Goal: Task Accomplishment & Management: Manage account settings

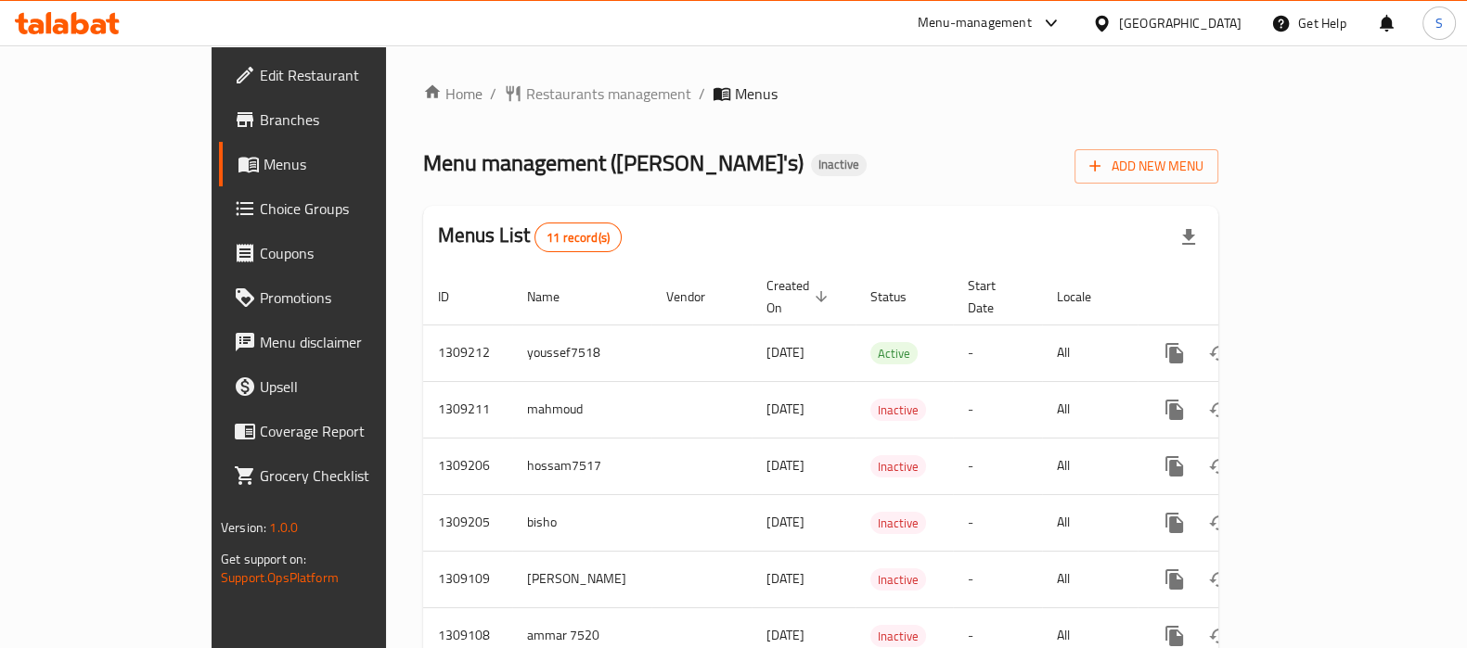
click at [260, 112] on span "Branches" at bounding box center [351, 120] width 182 height 22
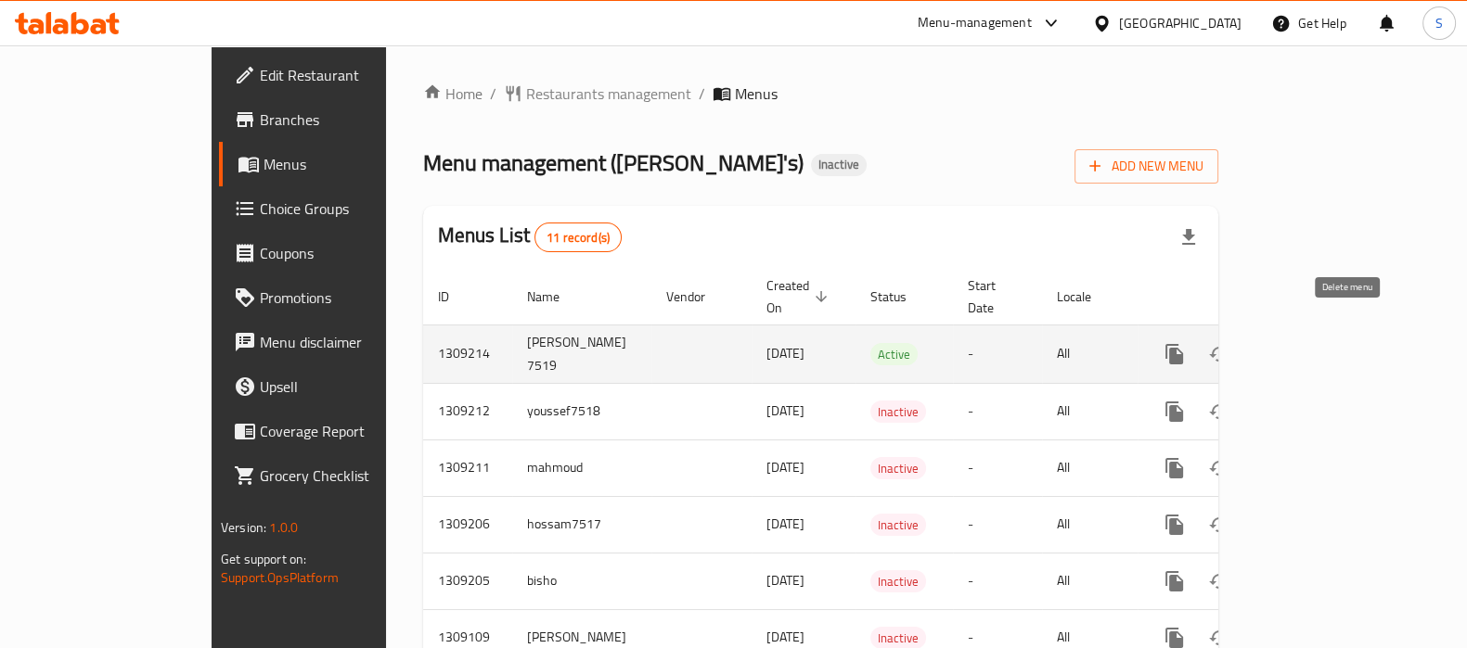
click at [1275, 343] on icon "enhanced table" at bounding box center [1263, 354] width 22 height 22
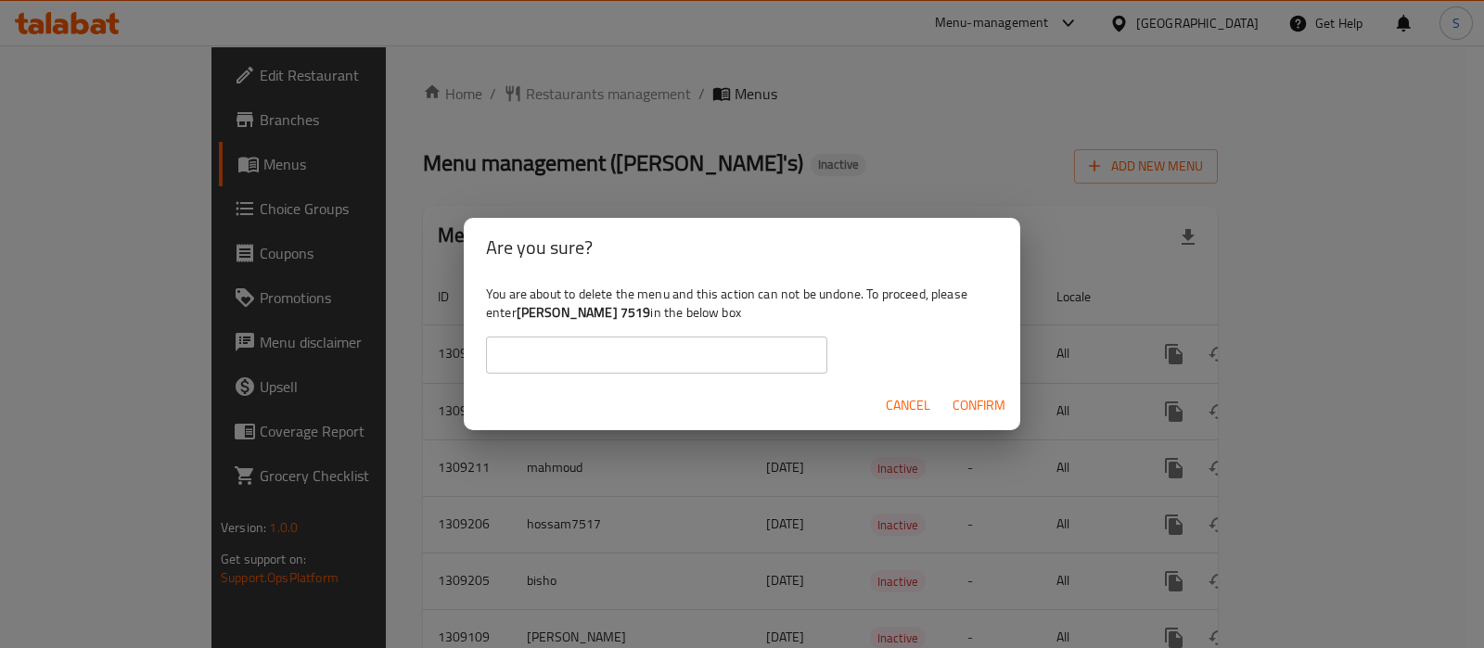
click at [748, 174] on div "Are you sure? You are about to delete the menu and this action can not be undon…" at bounding box center [742, 324] width 1484 height 648
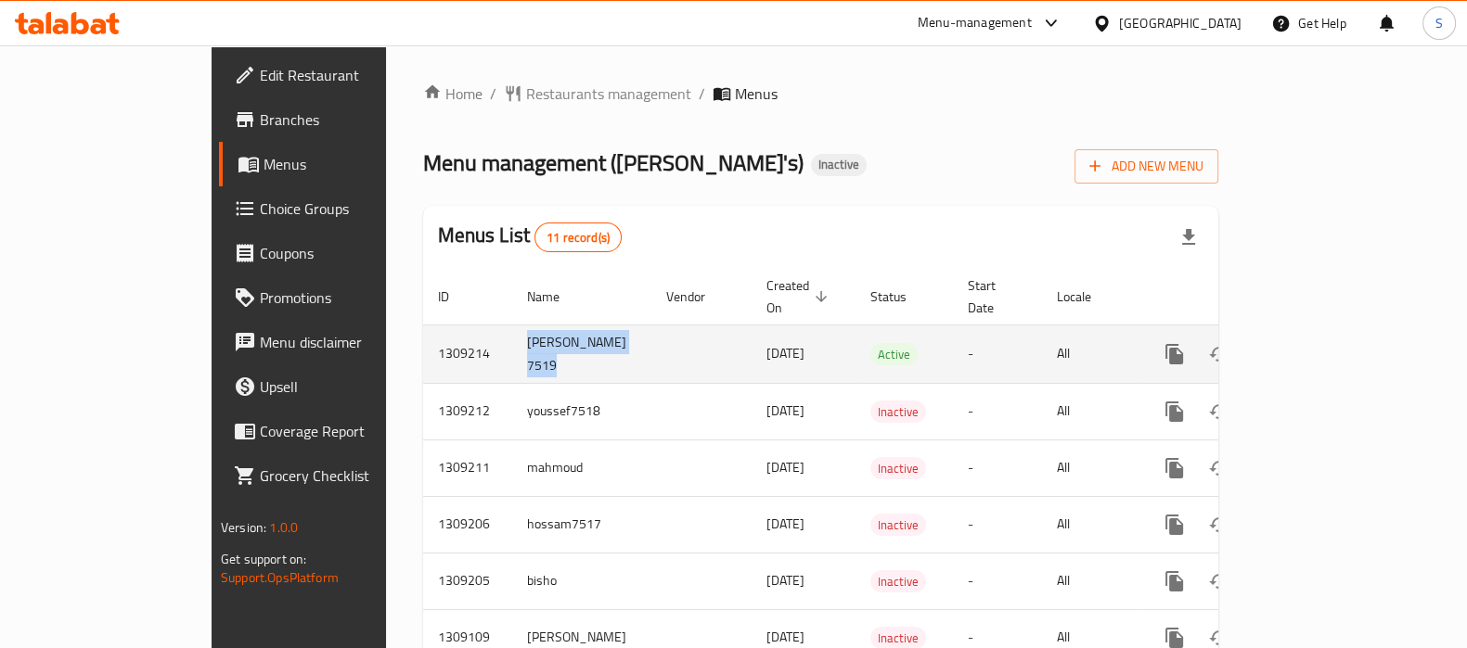
drag, startPoint x: 411, startPoint y: 341, endPoint x: 371, endPoint y: 319, distance: 45.7
click at [512, 325] on td "[PERSON_NAME] 7519" at bounding box center [581, 354] width 139 height 58
copy td "[PERSON_NAME] 7519"
click at [1270, 346] on icon "enhanced table" at bounding box center [1263, 354] width 13 height 17
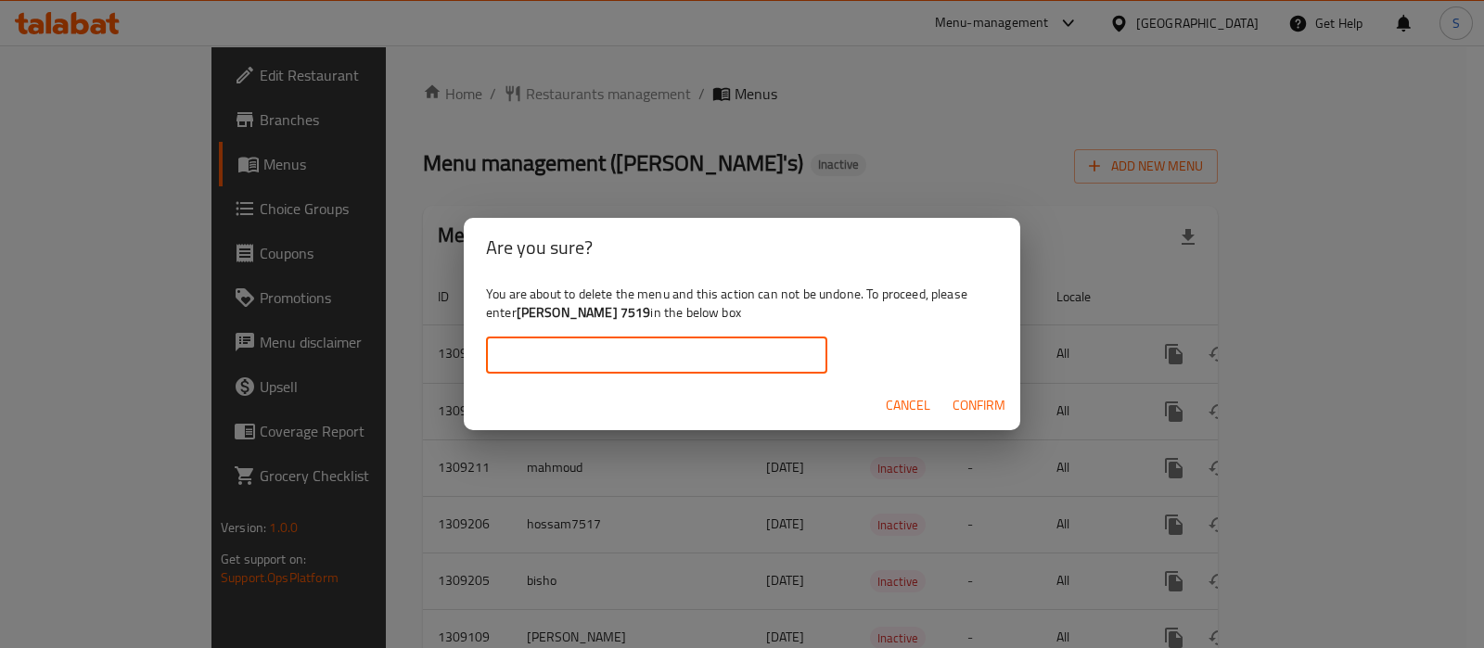
click at [617, 356] on input "text" at bounding box center [656, 355] width 341 height 37
paste input "[PERSON_NAME] 7519"
type input "[PERSON_NAME] 7519"
click at [1009, 408] on button "Confirm" at bounding box center [979, 406] width 68 height 34
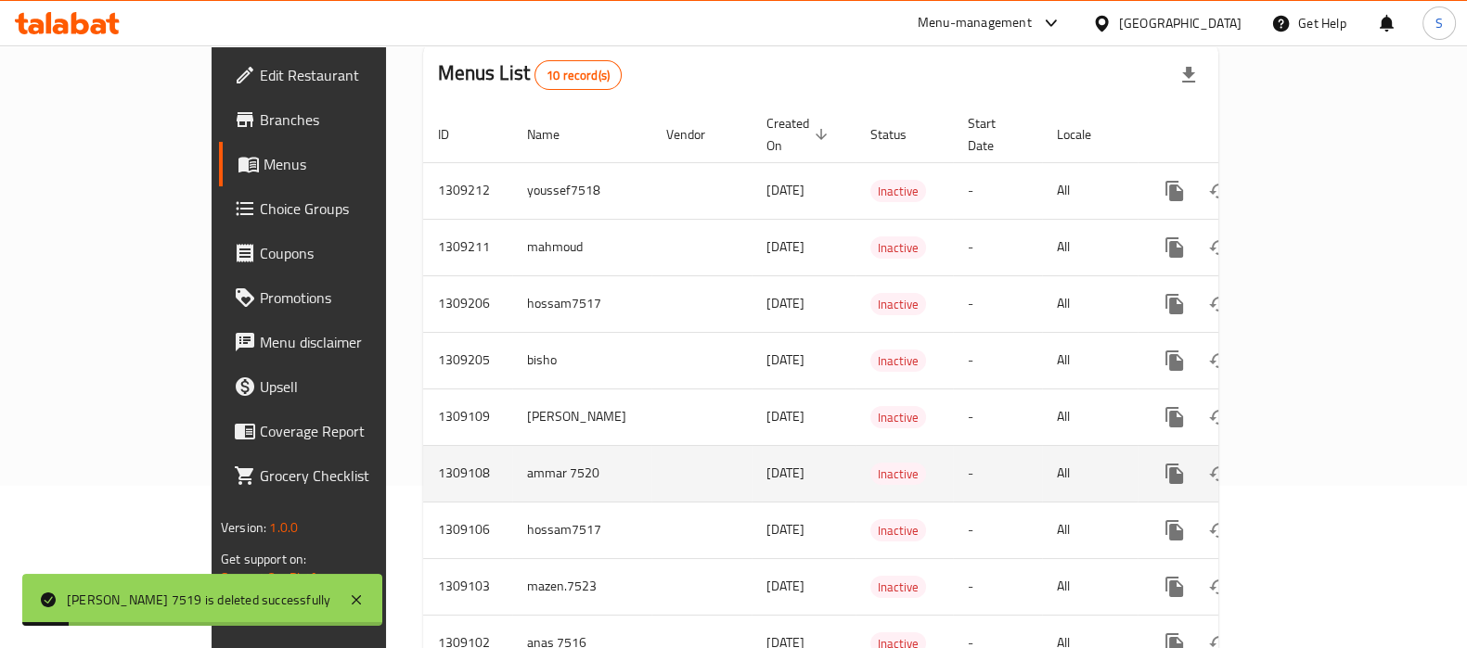
scroll to position [271, 0]
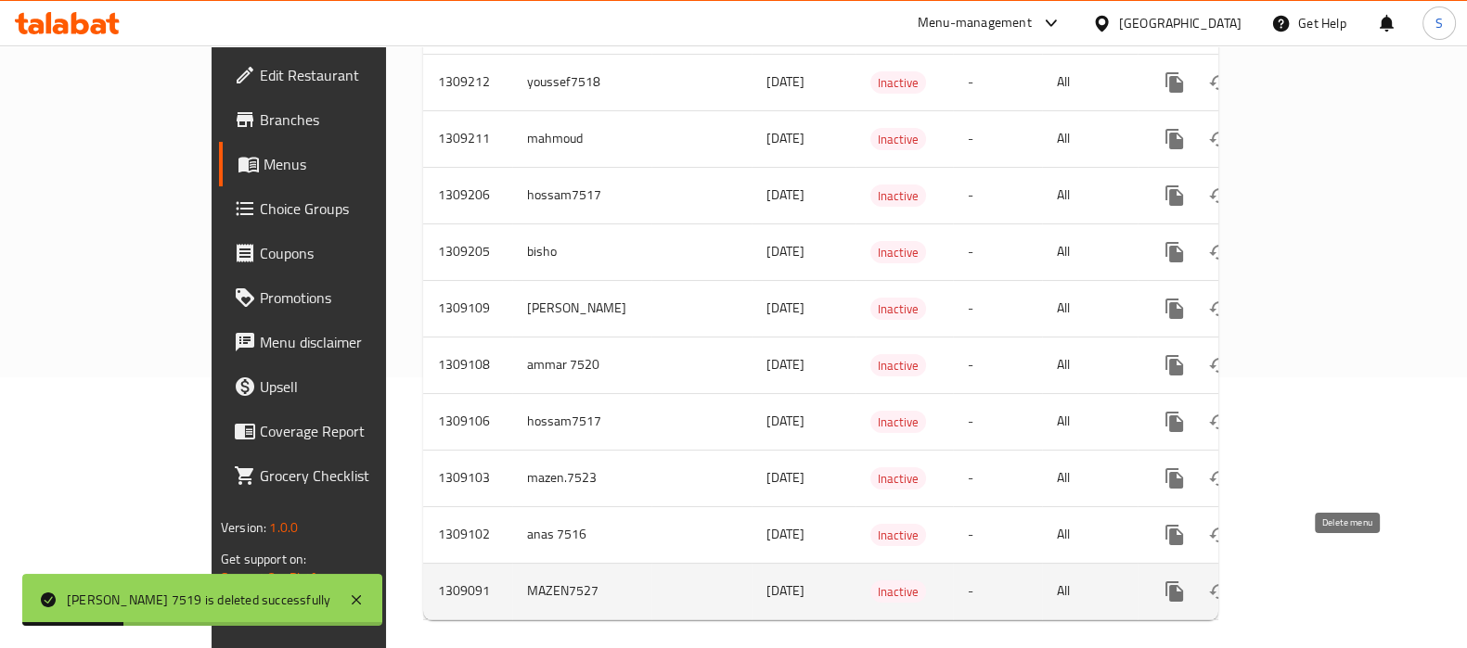
click at [1275, 581] on icon "enhanced table" at bounding box center [1263, 592] width 22 height 22
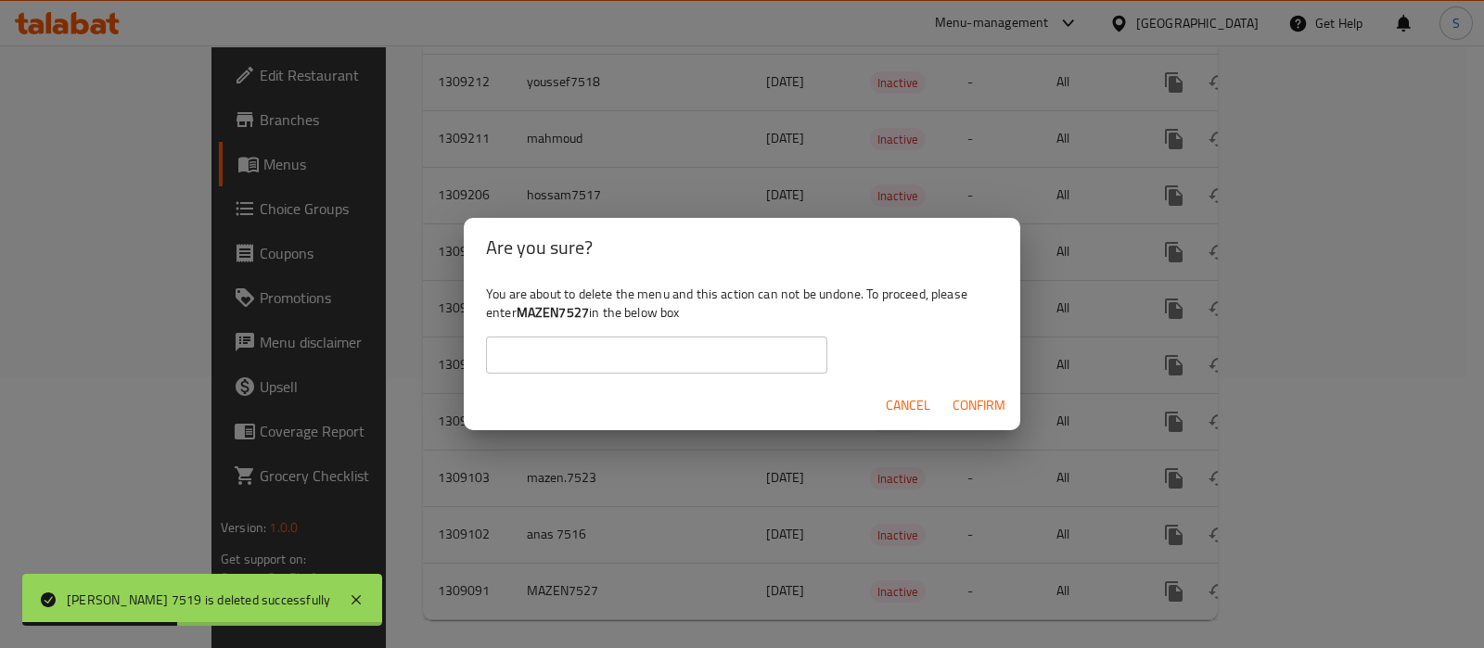
click at [956, 573] on div "Are you sure? You are about to delete the menu and this action can not be undon…" at bounding box center [742, 324] width 1484 height 648
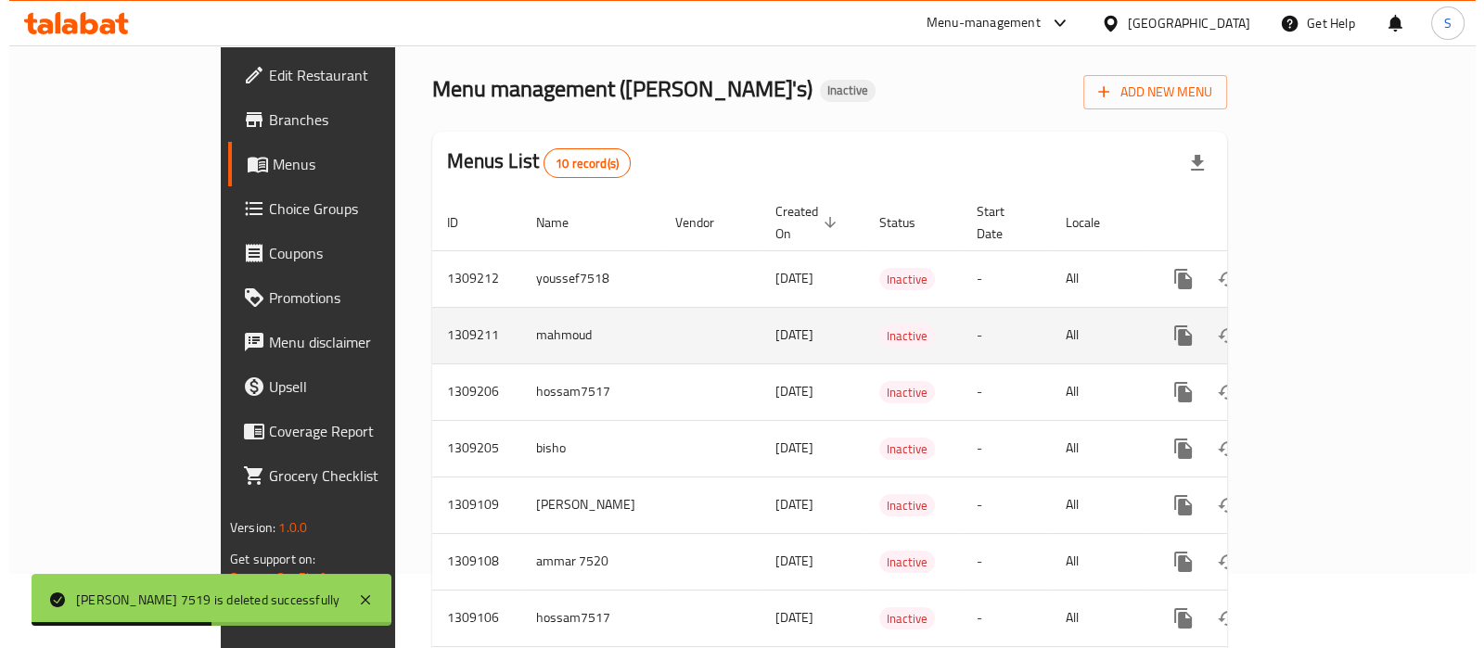
scroll to position [0, 0]
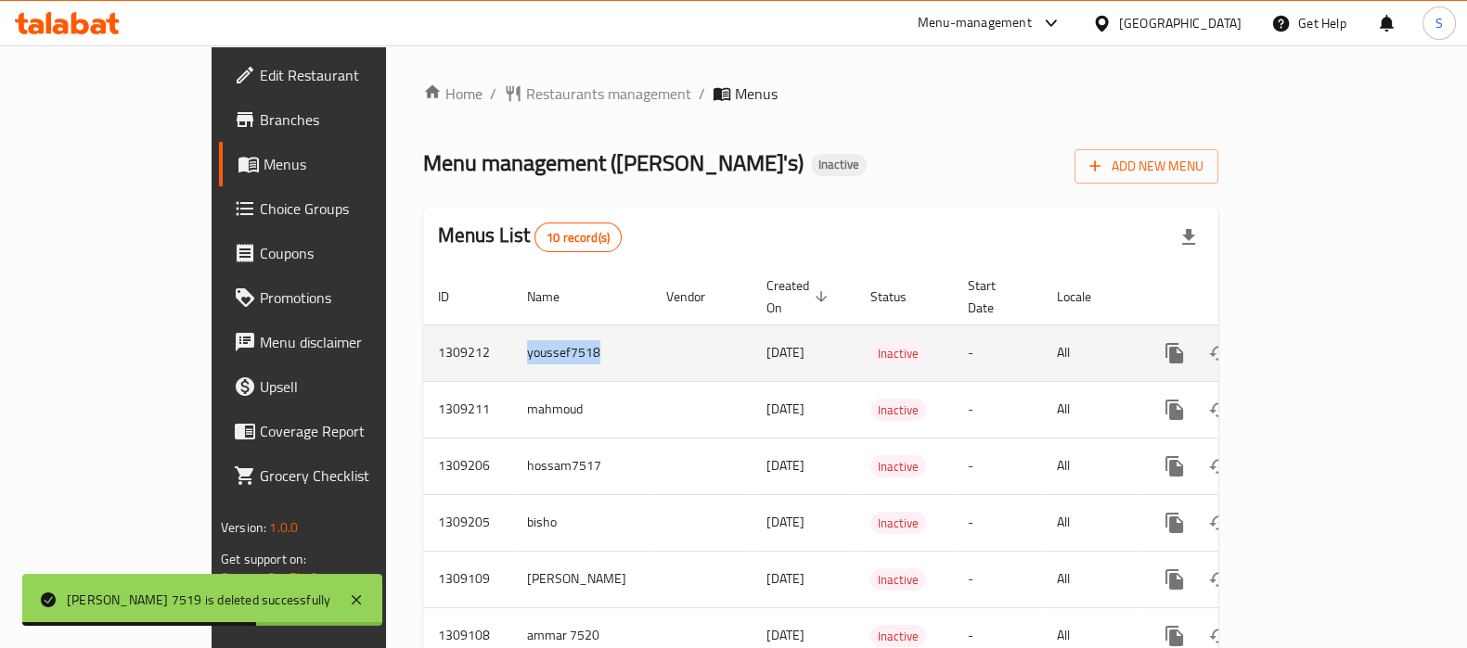
drag, startPoint x: 453, startPoint y: 323, endPoint x: 371, endPoint y: 327, distance: 81.7
click at [512, 327] on td "youssef7518" at bounding box center [581, 353] width 139 height 57
copy td "youssef7518"
click at [1275, 342] on icon "enhanced table" at bounding box center [1263, 353] width 22 height 22
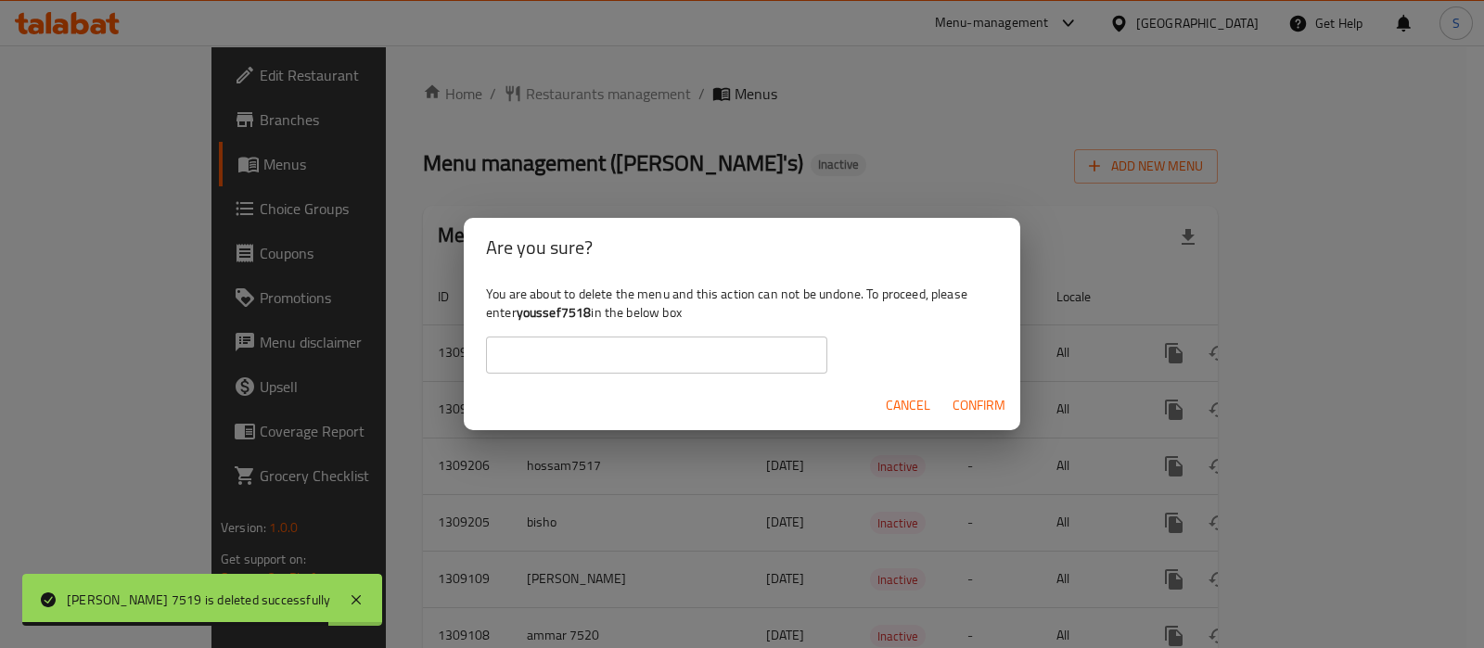
click at [674, 352] on input "text" at bounding box center [656, 355] width 341 height 37
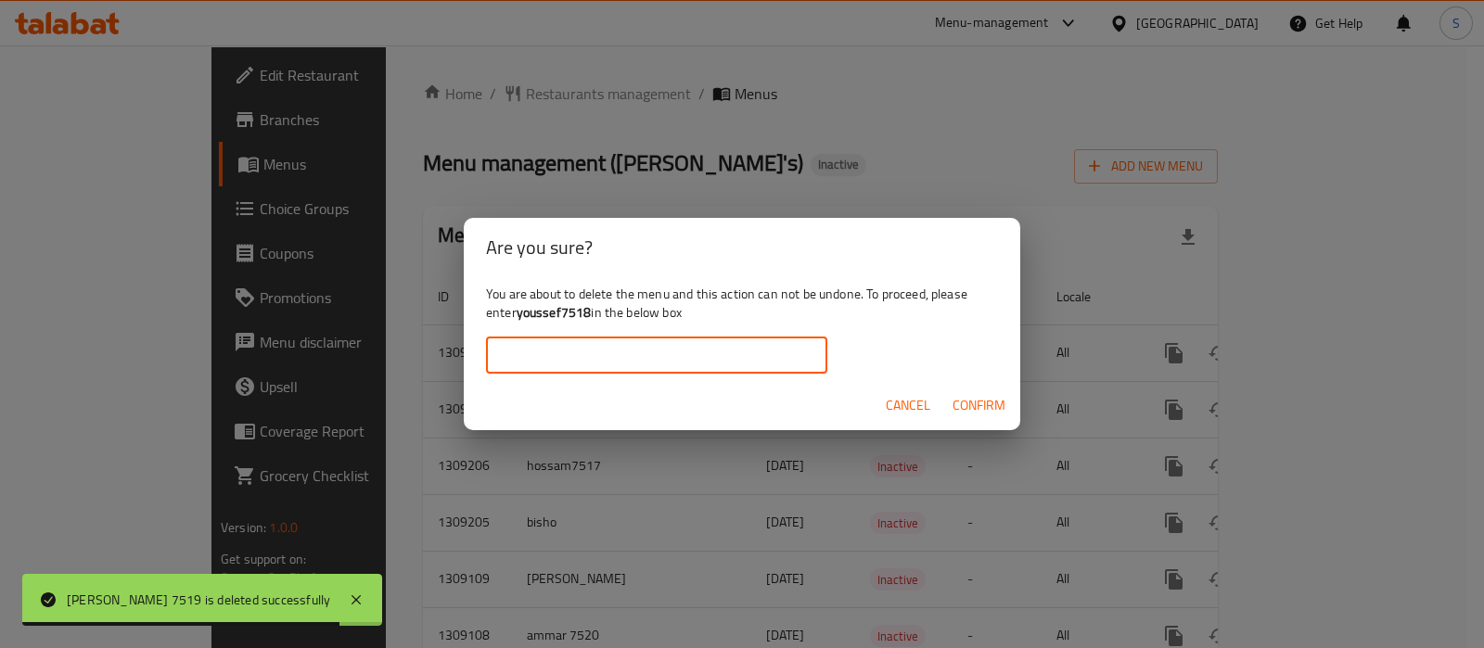
paste input "youssef7518"
type input "youssef7518"
click at [969, 396] on span "Confirm" at bounding box center [979, 405] width 53 height 23
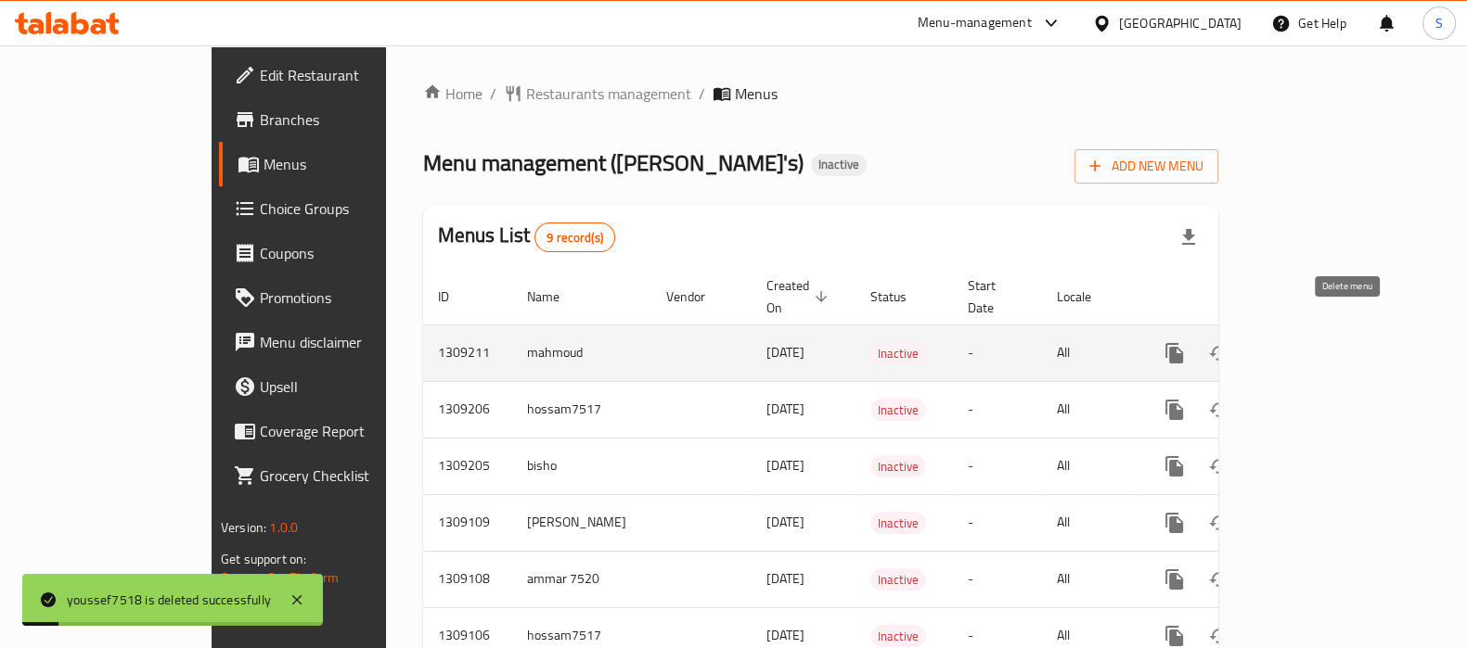
click at [1270, 345] on icon "enhanced table" at bounding box center [1263, 353] width 13 height 17
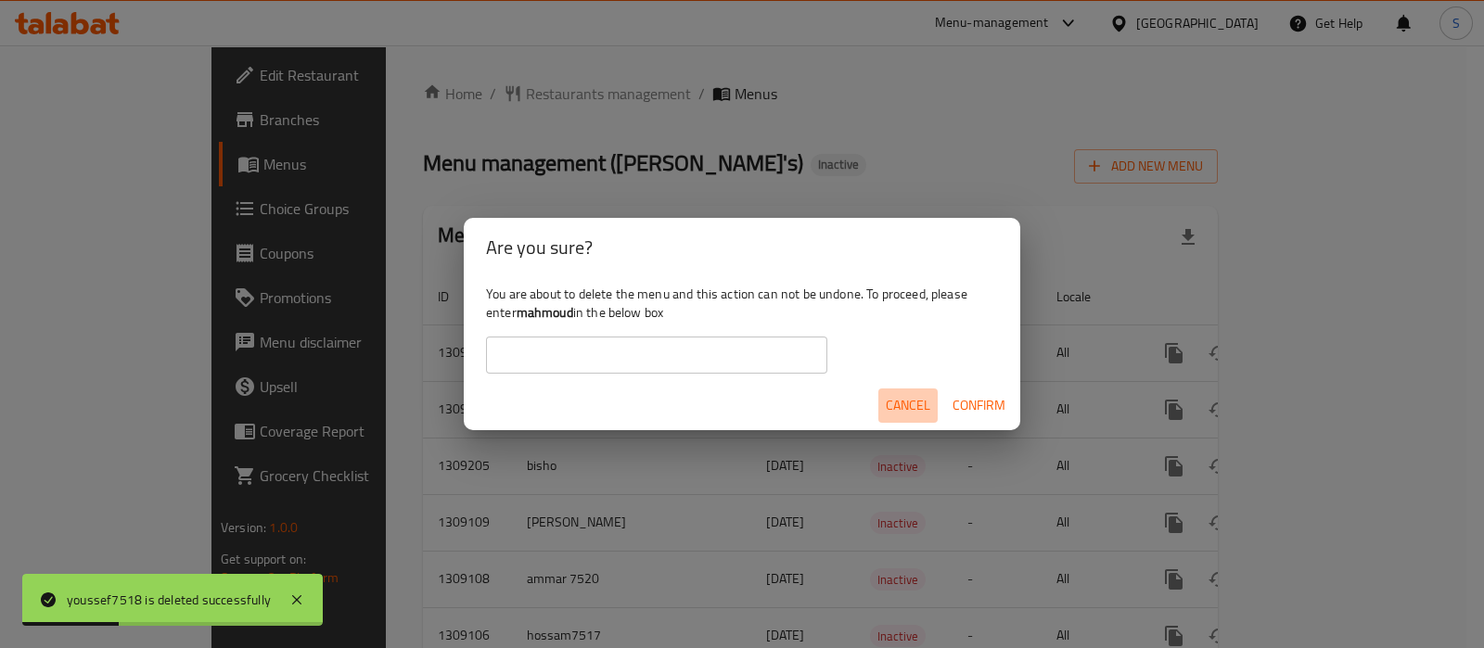
click at [884, 404] on button "Cancel" at bounding box center [908, 406] width 59 height 34
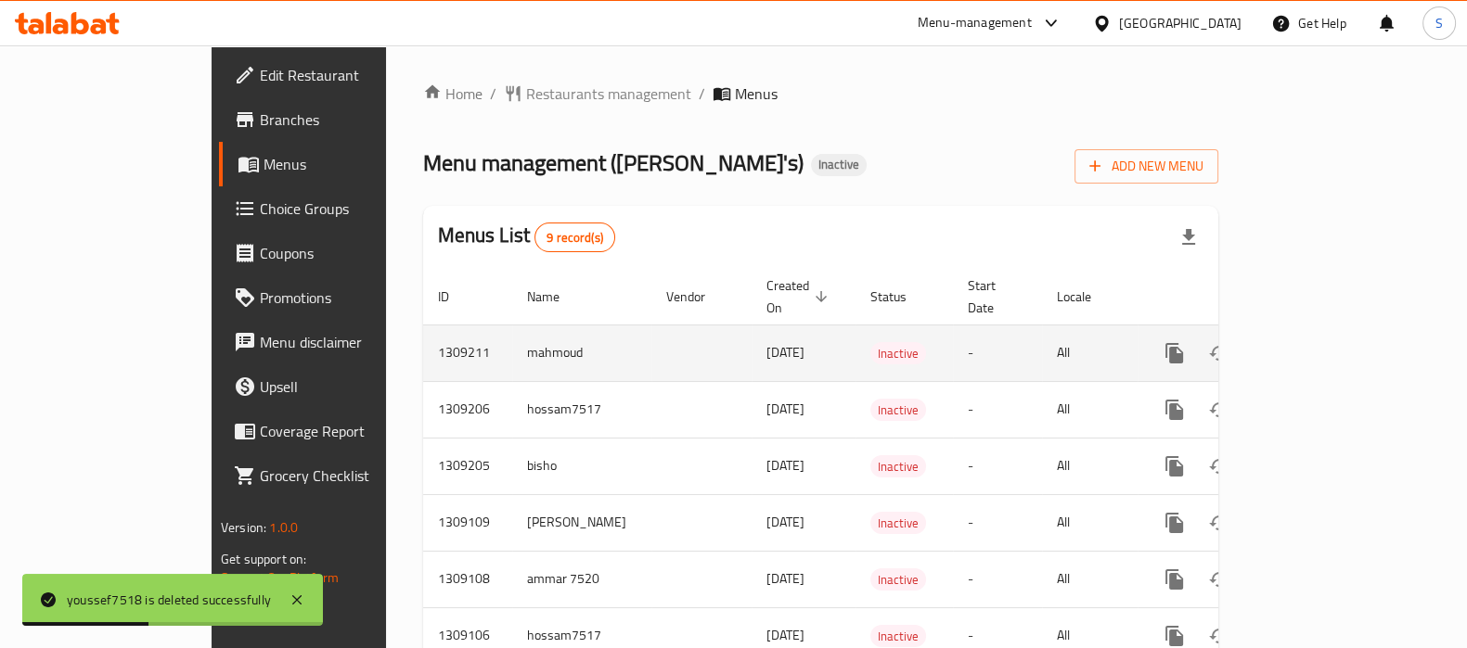
click at [512, 330] on td "mahmoud" at bounding box center [581, 353] width 139 height 57
copy td "mahmoud"
click at [1286, 331] on button "enhanced table" at bounding box center [1263, 353] width 45 height 45
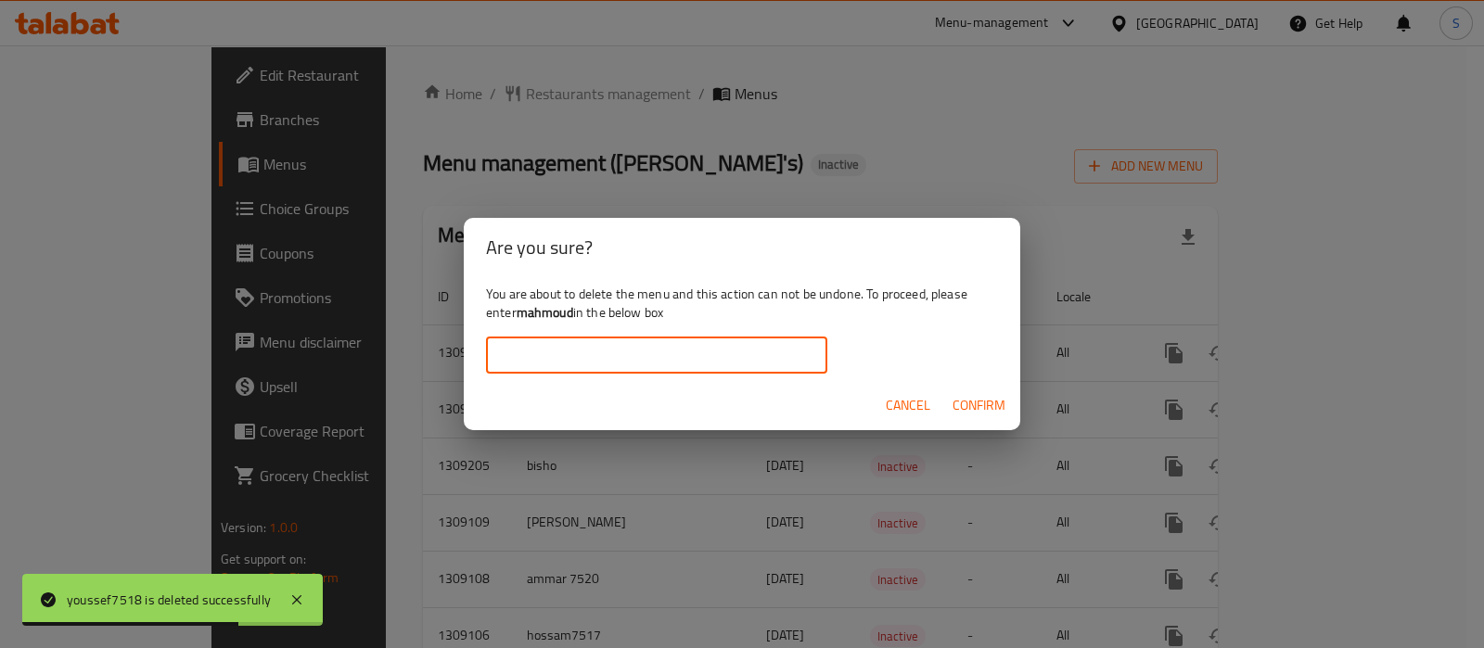
click at [719, 342] on input "text" at bounding box center [656, 355] width 341 height 37
paste input "mahmoud"
type input "mahmoud"
click at [982, 403] on span "Confirm" at bounding box center [979, 405] width 53 height 23
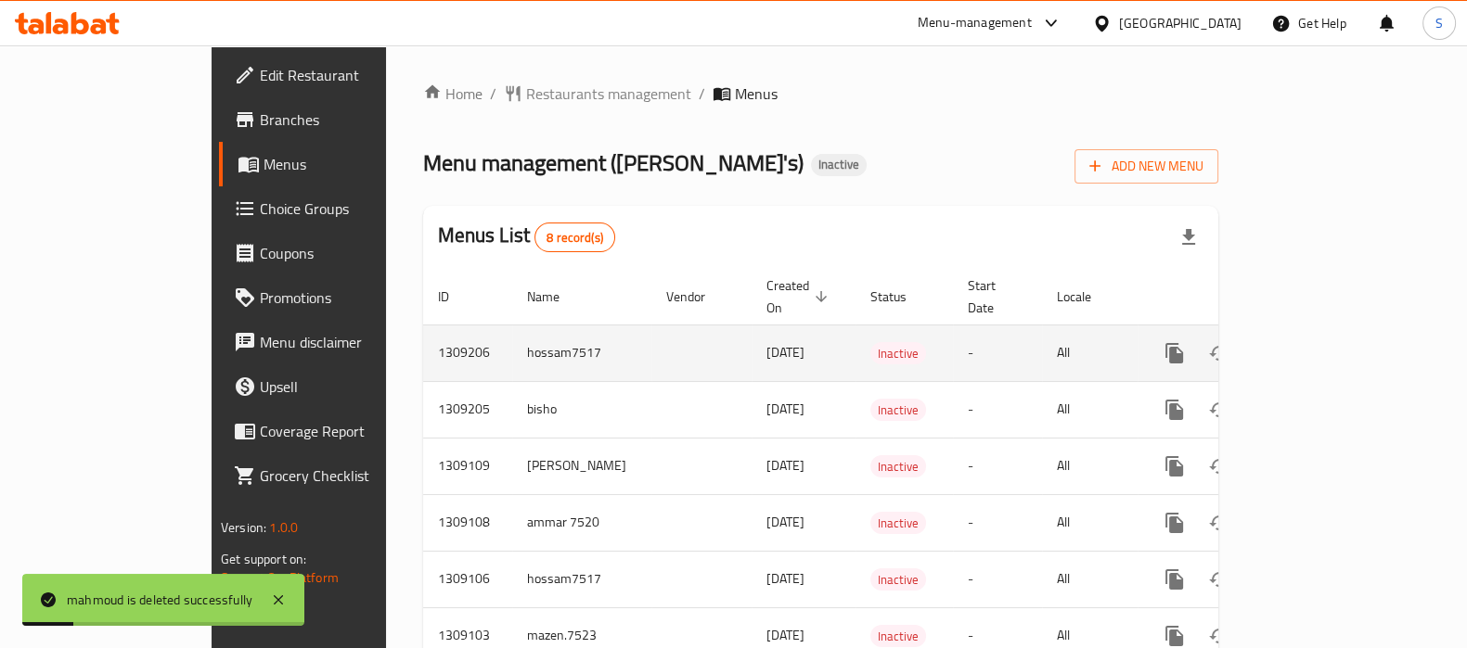
click at [512, 327] on td "hossam7517" at bounding box center [581, 353] width 139 height 57
copy td "hossam7517"
click at [1270, 345] on icon "enhanced table" at bounding box center [1263, 353] width 13 height 17
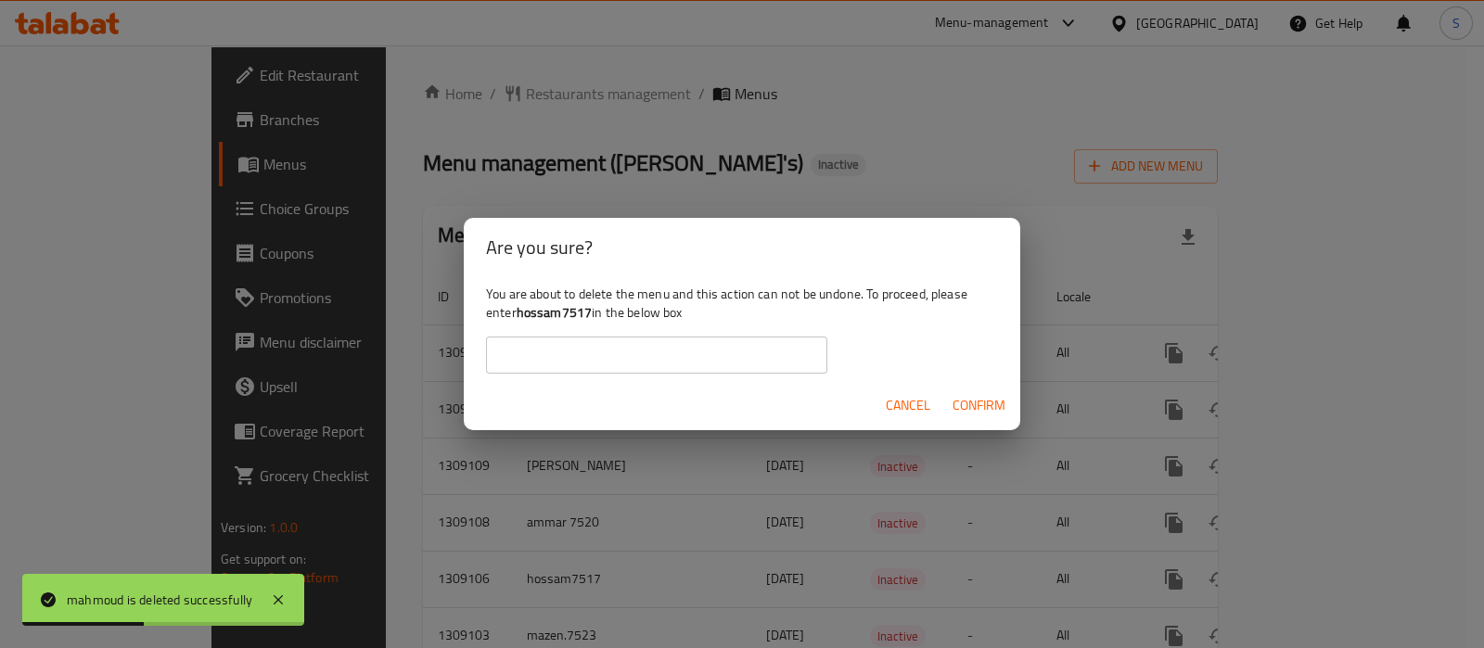
click at [659, 345] on input "text" at bounding box center [656, 355] width 341 height 37
paste input "hossam7517"
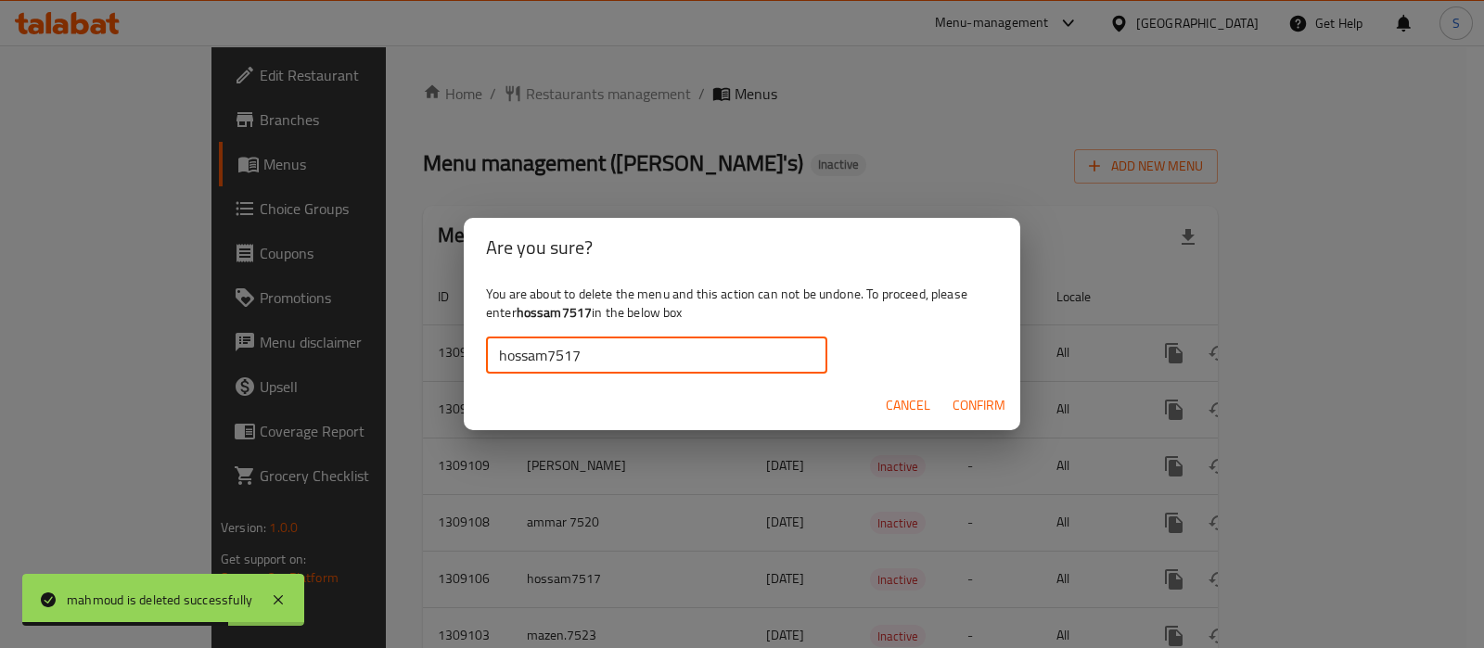
type input "hossam7517"
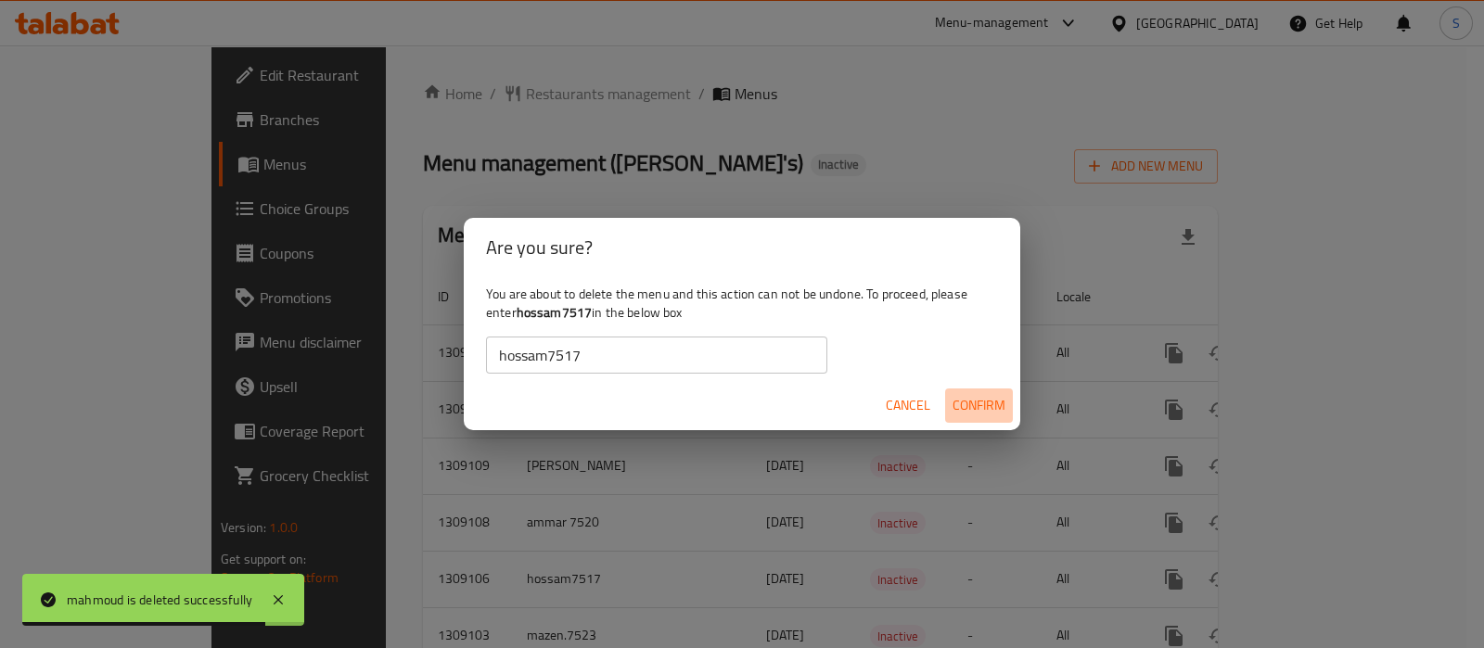
click at [963, 405] on span "Confirm" at bounding box center [979, 405] width 53 height 23
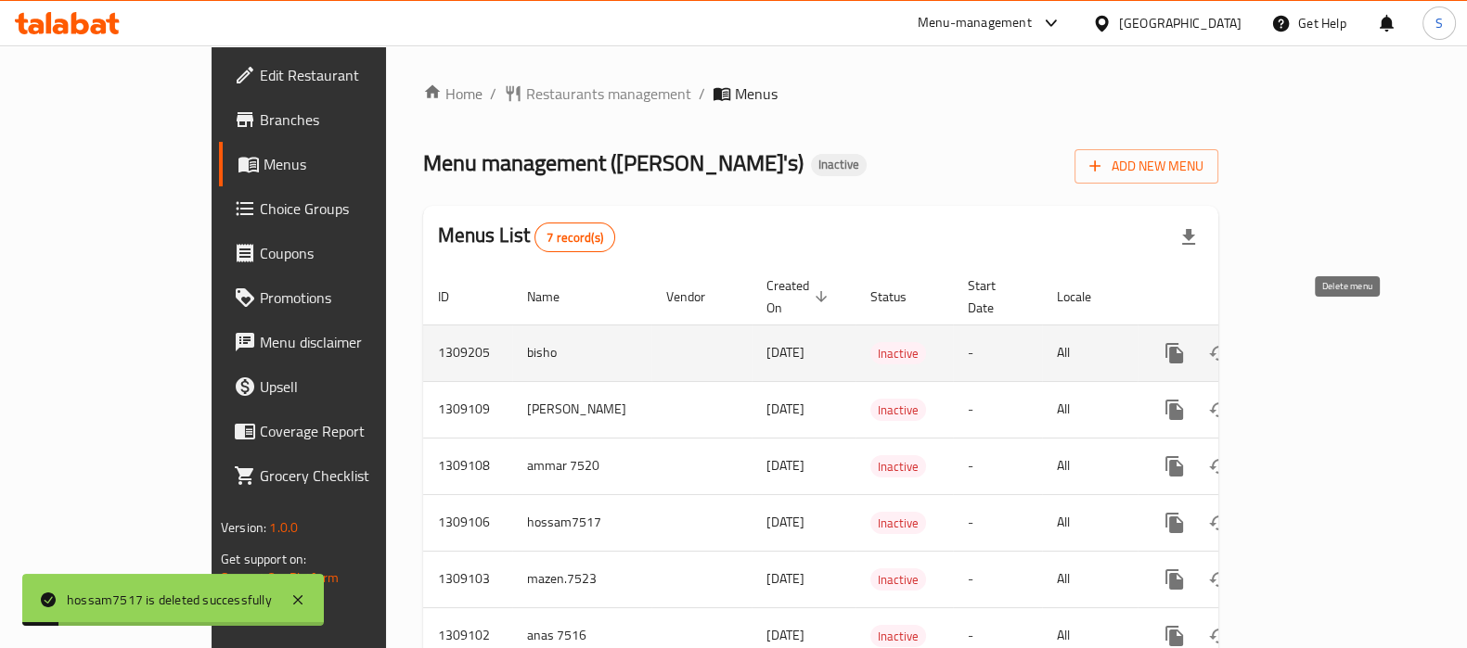
click at [1270, 345] on icon "enhanced table" at bounding box center [1263, 353] width 13 height 17
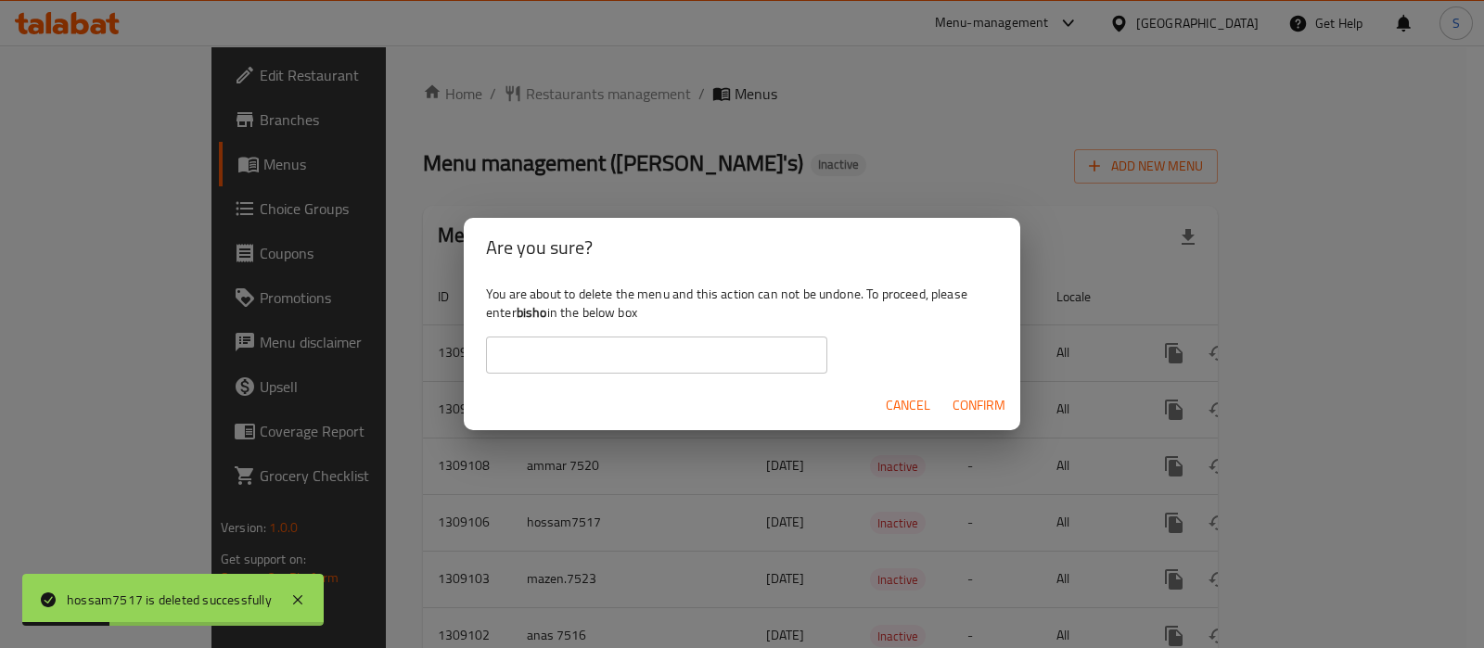
click at [584, 364] on input "text" at bounding box center [656, 355] width 341 height 37
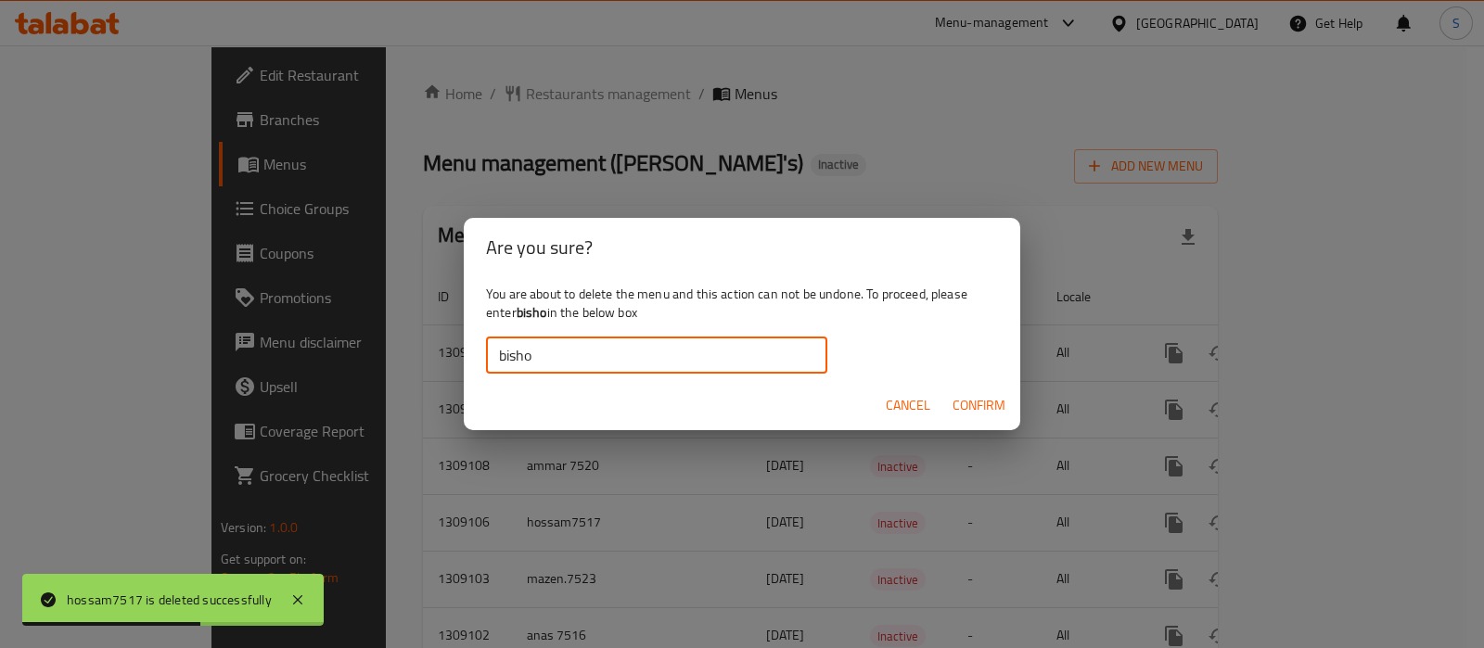
type input "bisho"
click at [949, 401] on button "Confirm" at bounding box center [979, 406] width 68 height 34
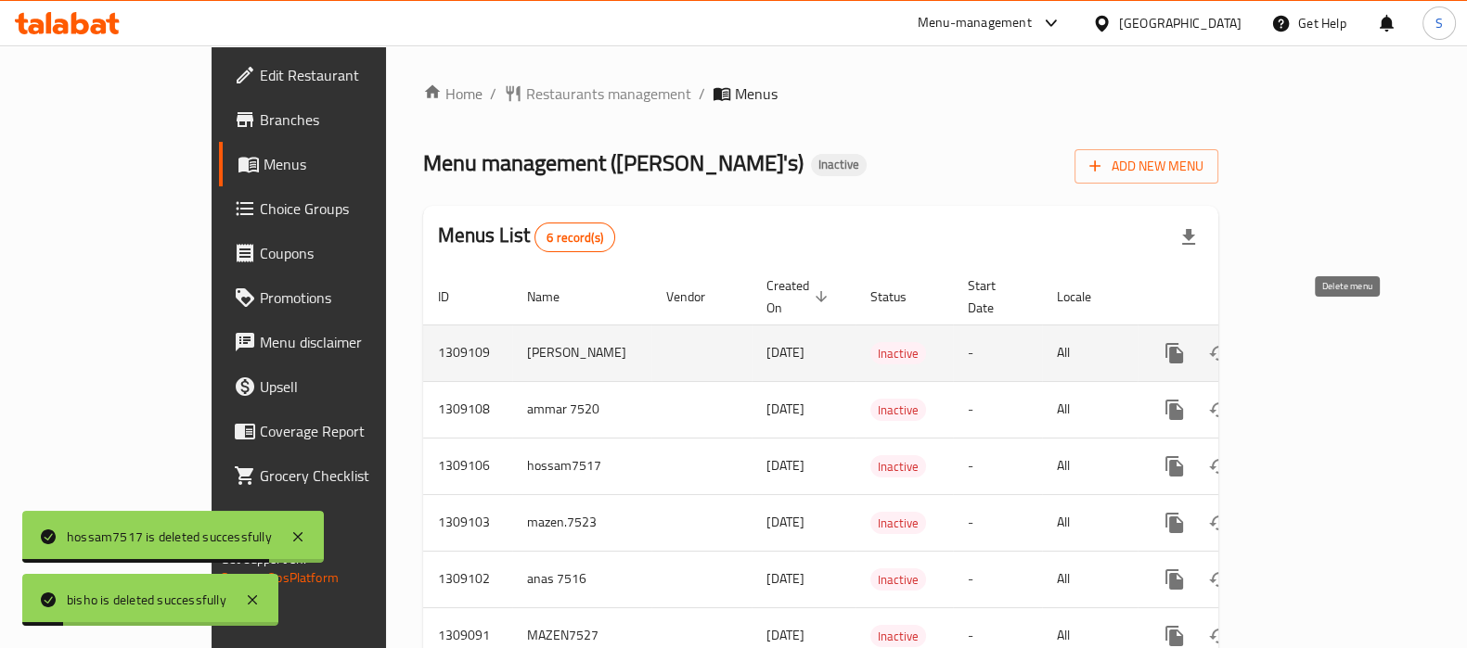
click at [1275, 342] on icon "enhanced table" at bounding box center [1263, 353] width 22 height 22
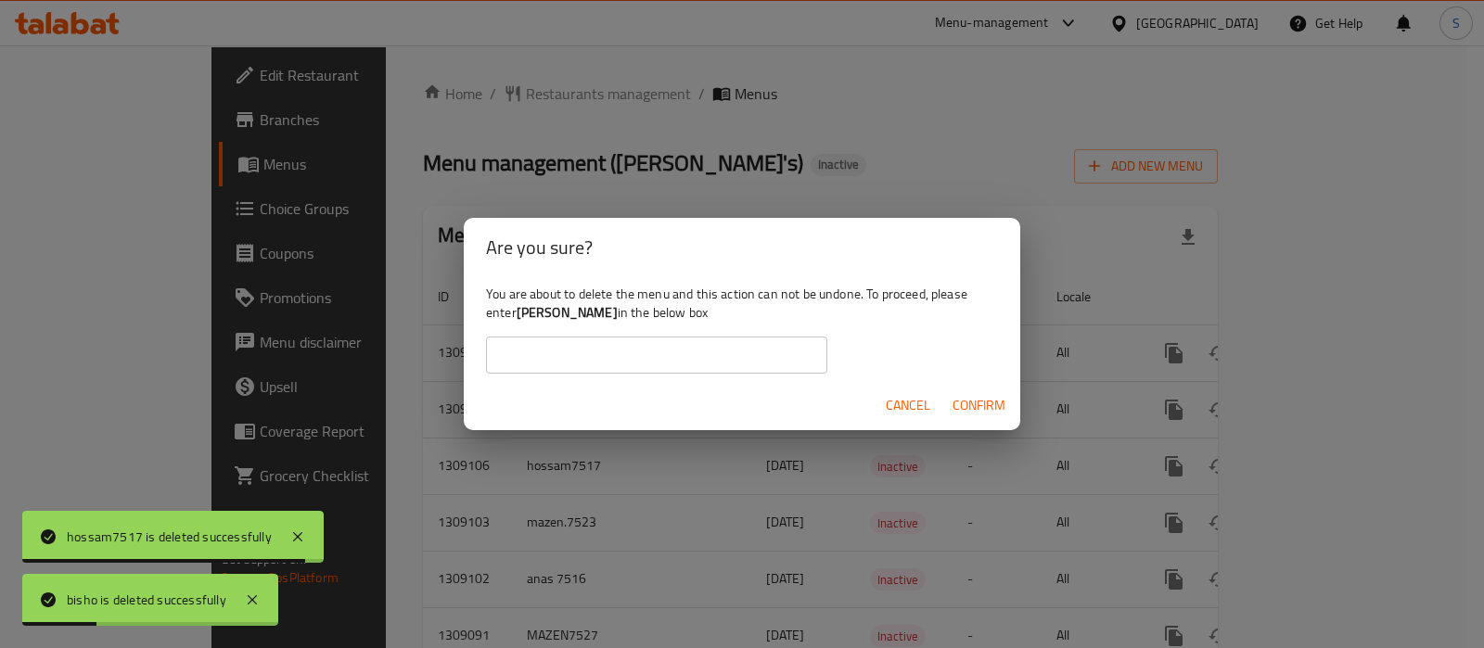
click at [557, 368] on input "text" at bounding box center [656, 355] width 341 height 37
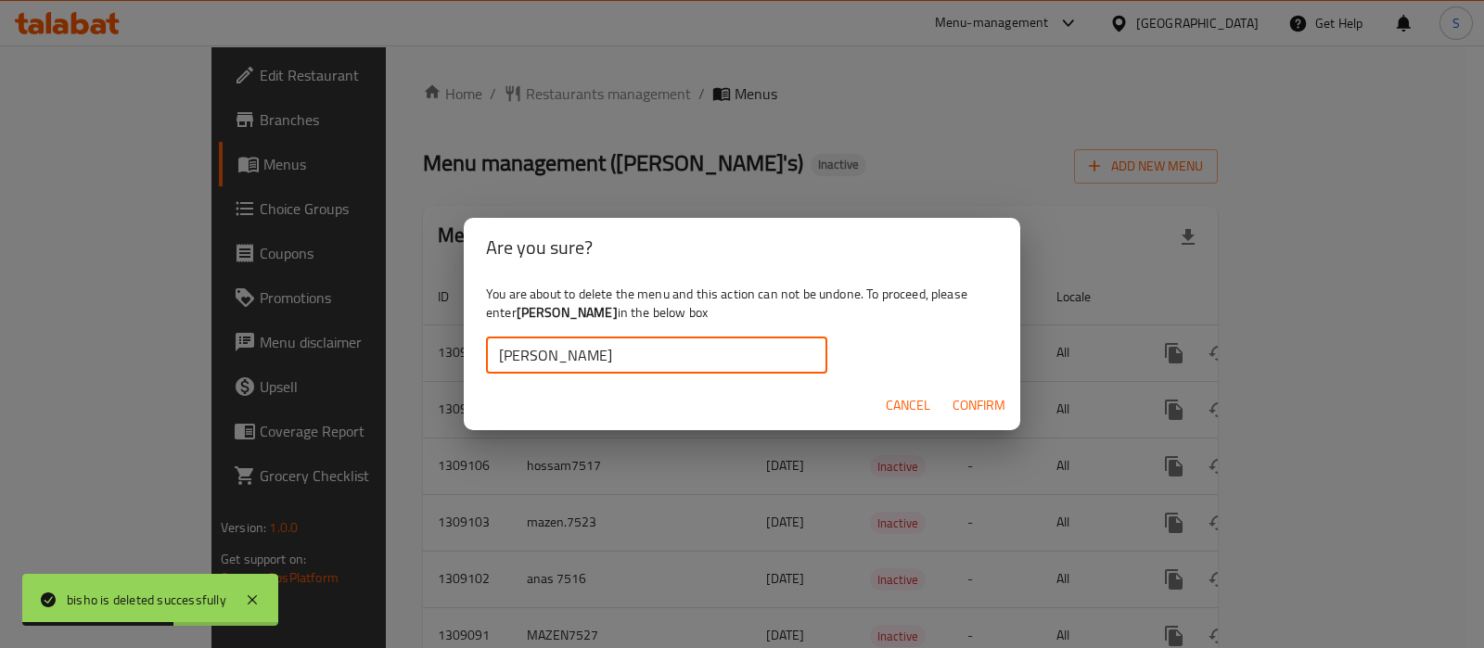
type input "[PERSON_NAME]"
click at [988, 417] on span "Confirm" at bounding box center [979, 405] width 53 height 23
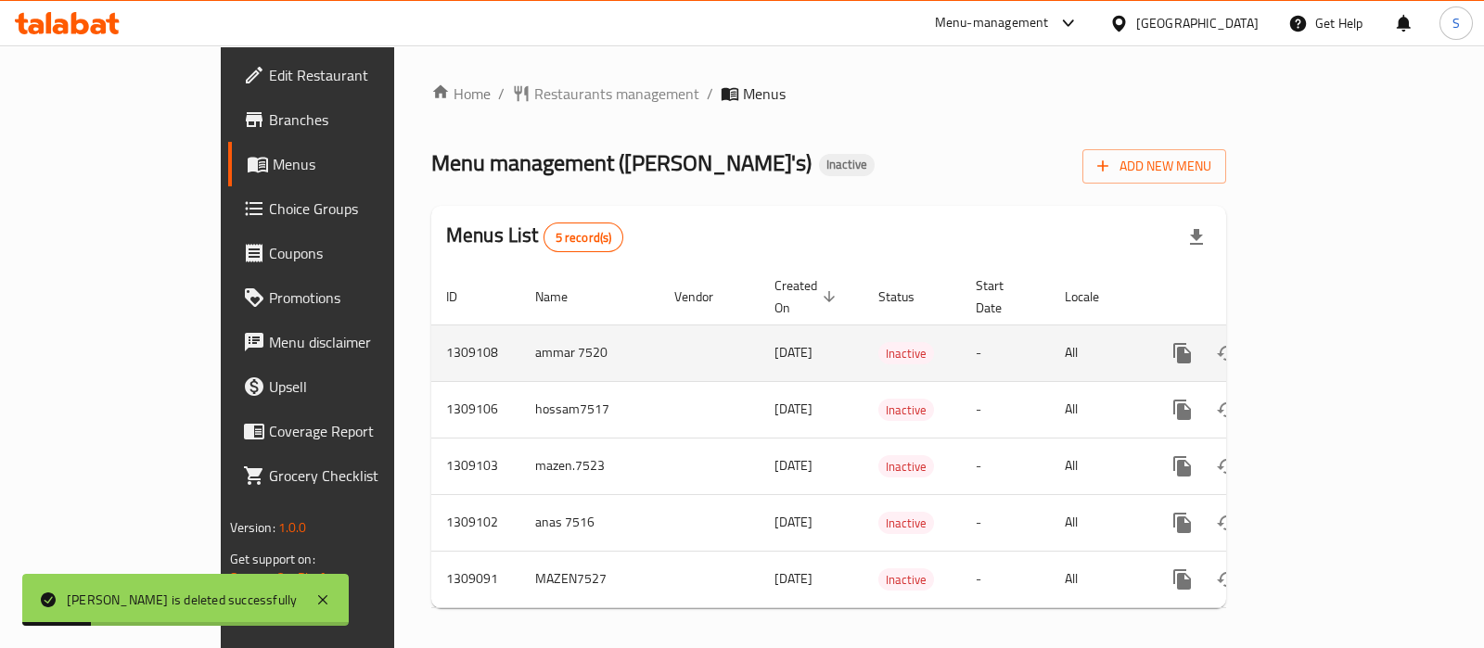
click at [520, 325] on td "ammar 7520" at bounding box center [589, 353] width 139 height 57
click at [520, 328] on td "ammar 7520" at bounding box center [589, 353] width 139 height 57
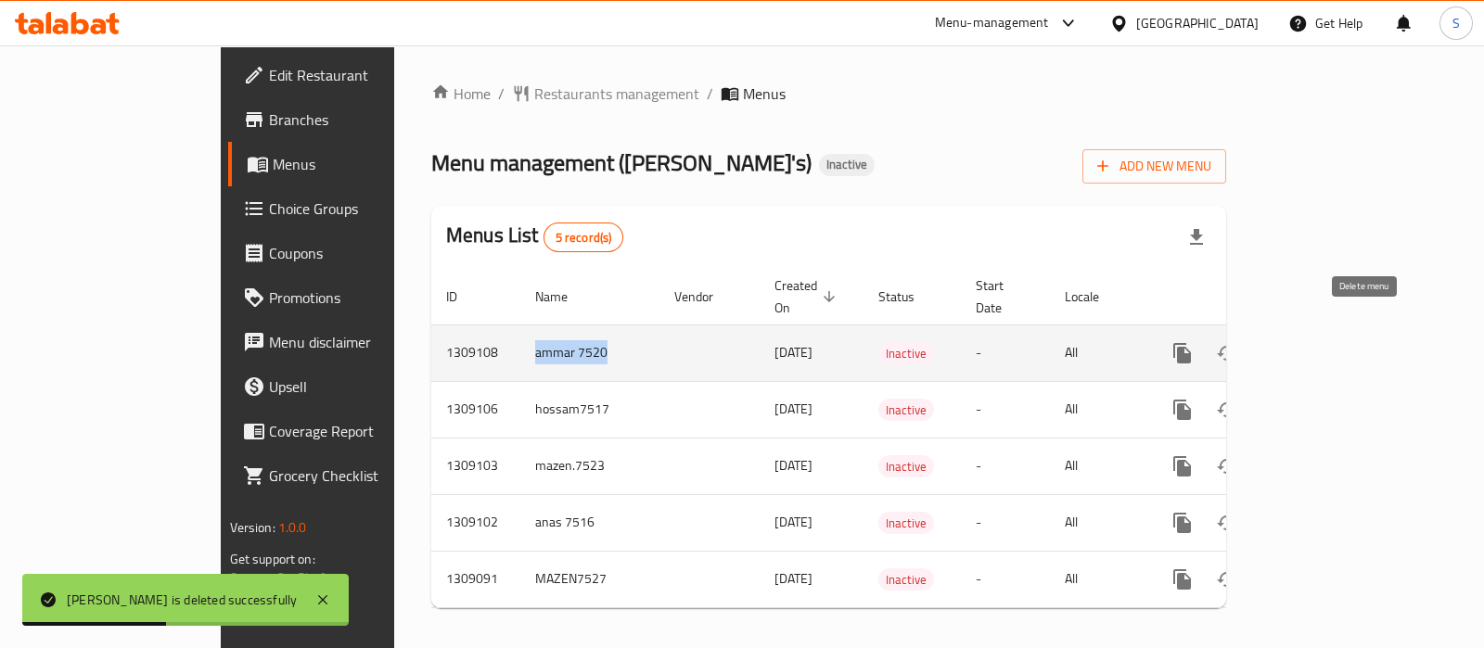
click at [1283, 342] on icon "enhanced table" at bounding box center [1272, 353] width 22 height 22
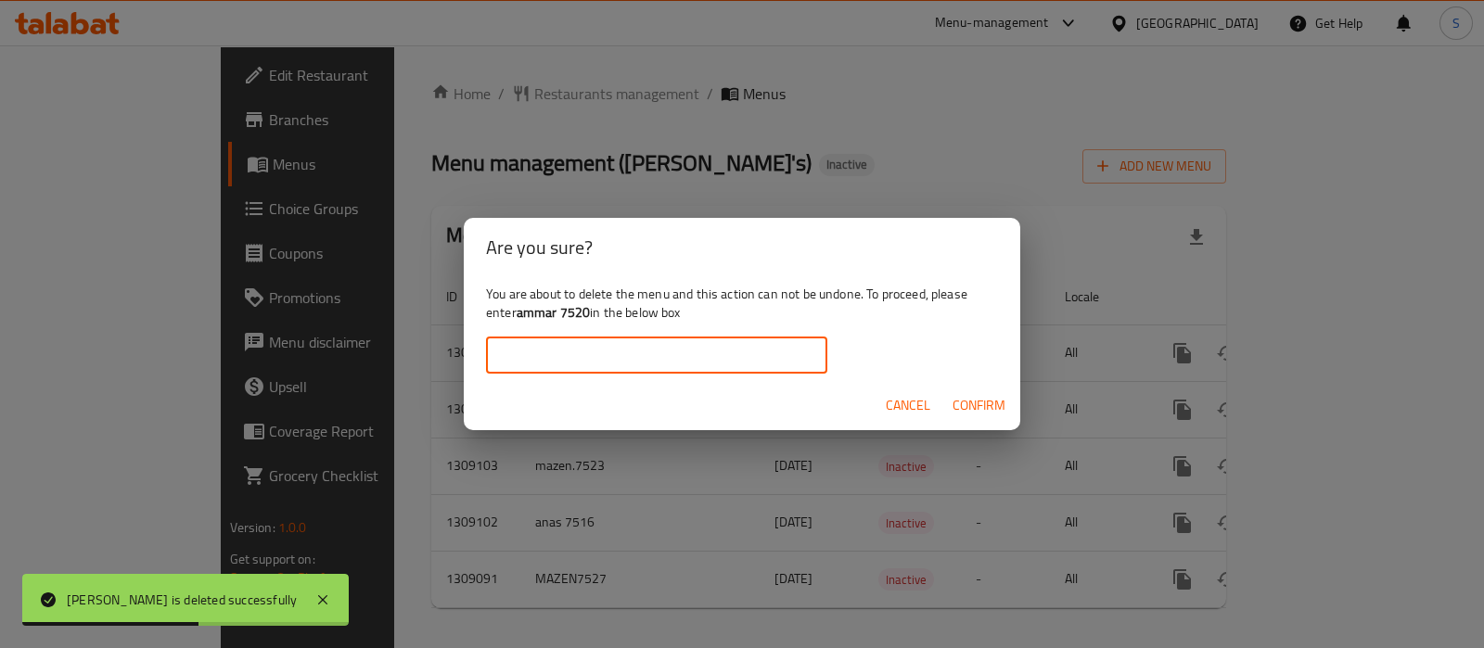
click at [629, 347] on input "text" at bounding box center [656, 355] width 341 height 37
paste input "ammar 7520"
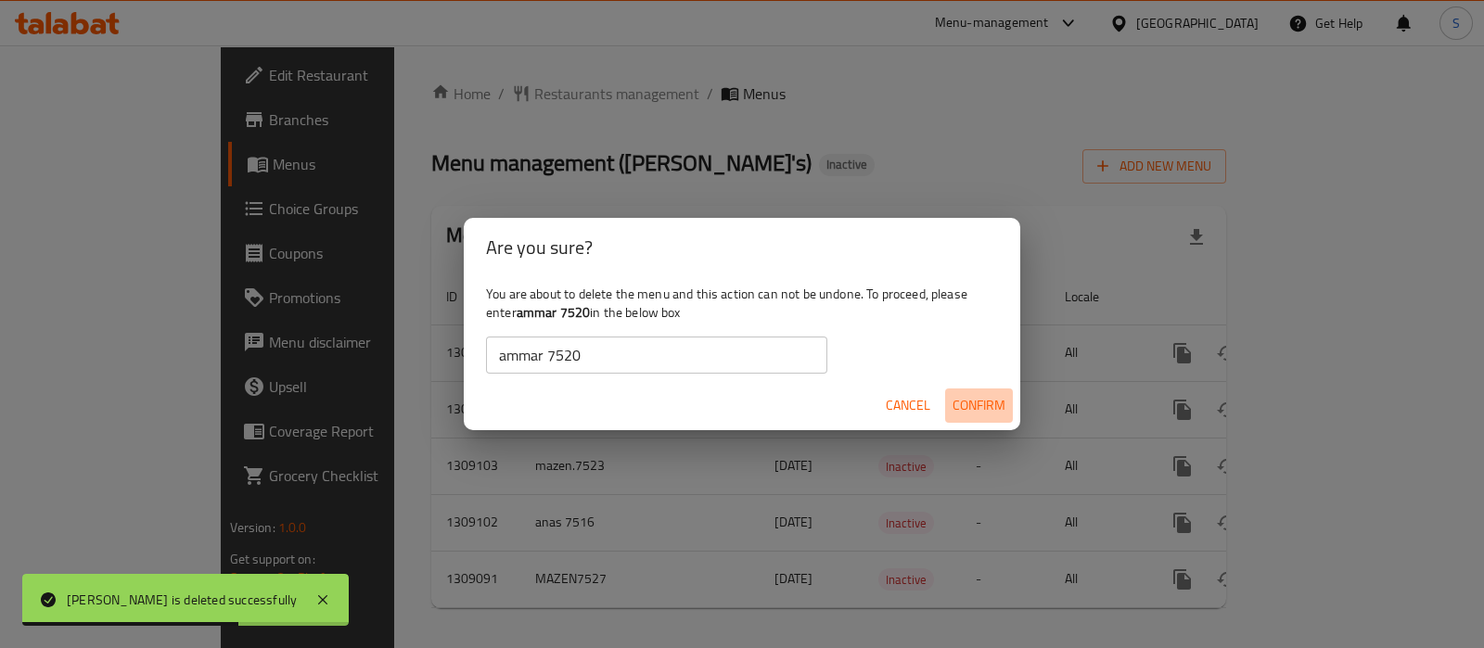
click at [965, 396] on span "Confirm" at bounding box center [979, 405] width 53 height 23
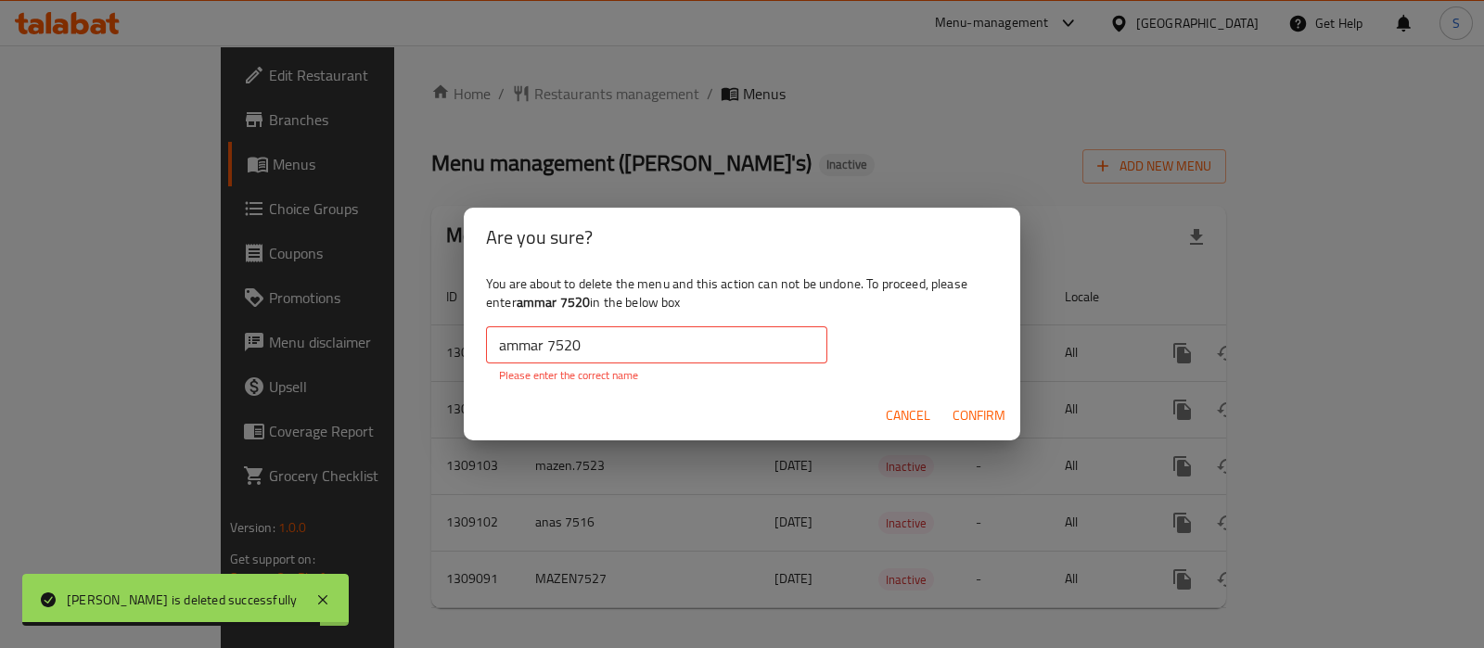
click at [498, 345] on input "ammar 7520" at bounding box center [656, 345] width 341 height 37
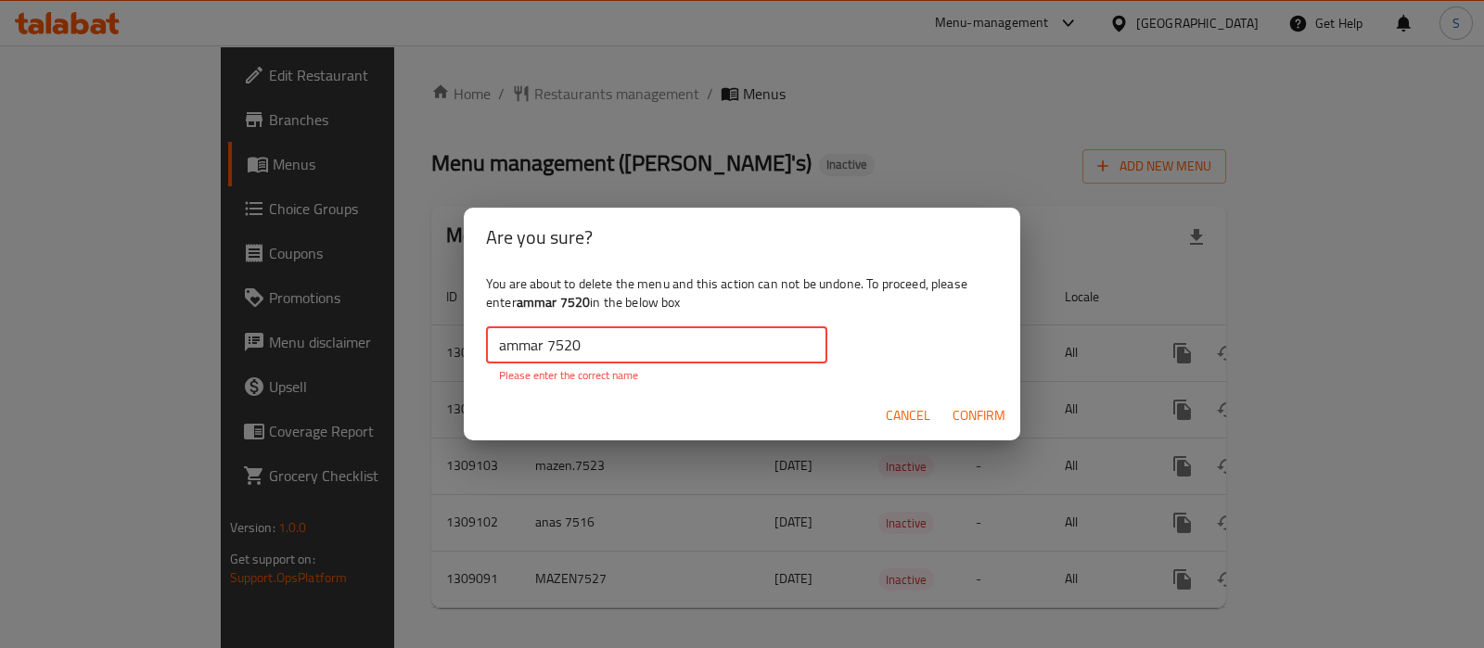
click at [607, 350] on input "ammar 7520" at bounding box center [656, 345] width 341 height 37
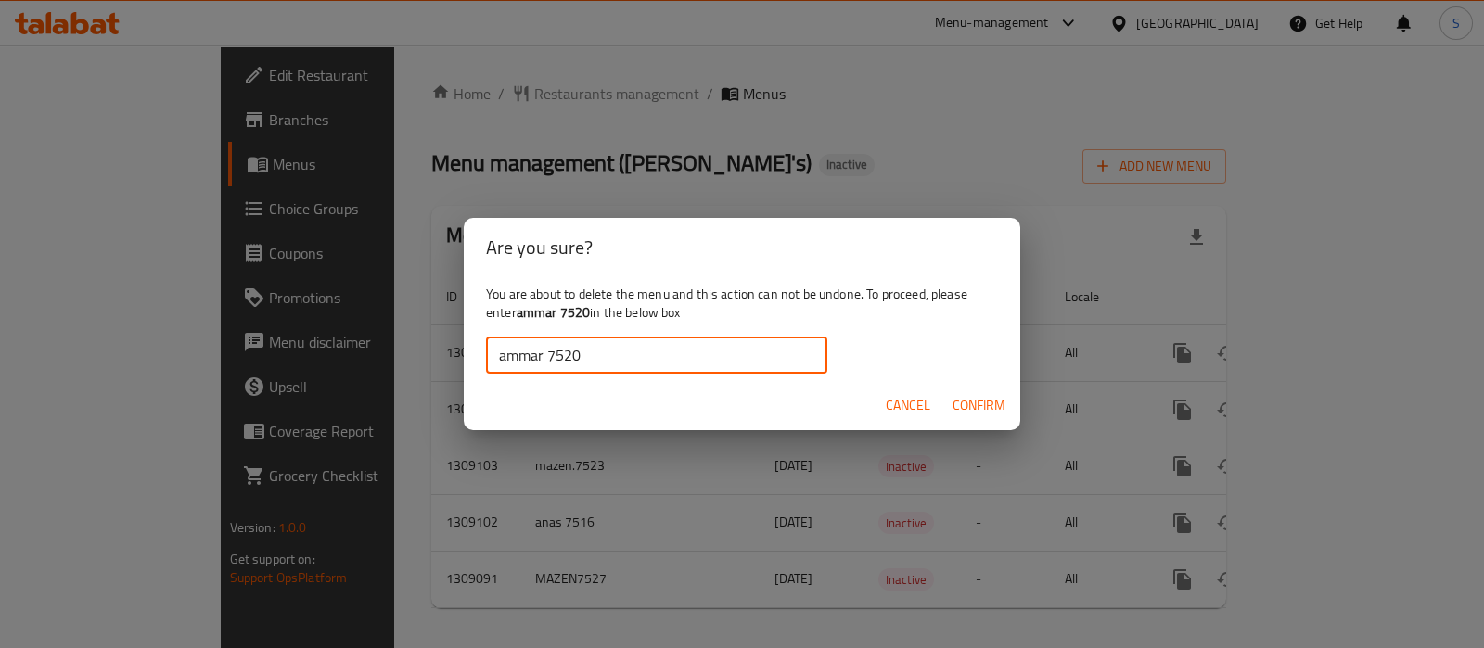
type input "ammar 7520"
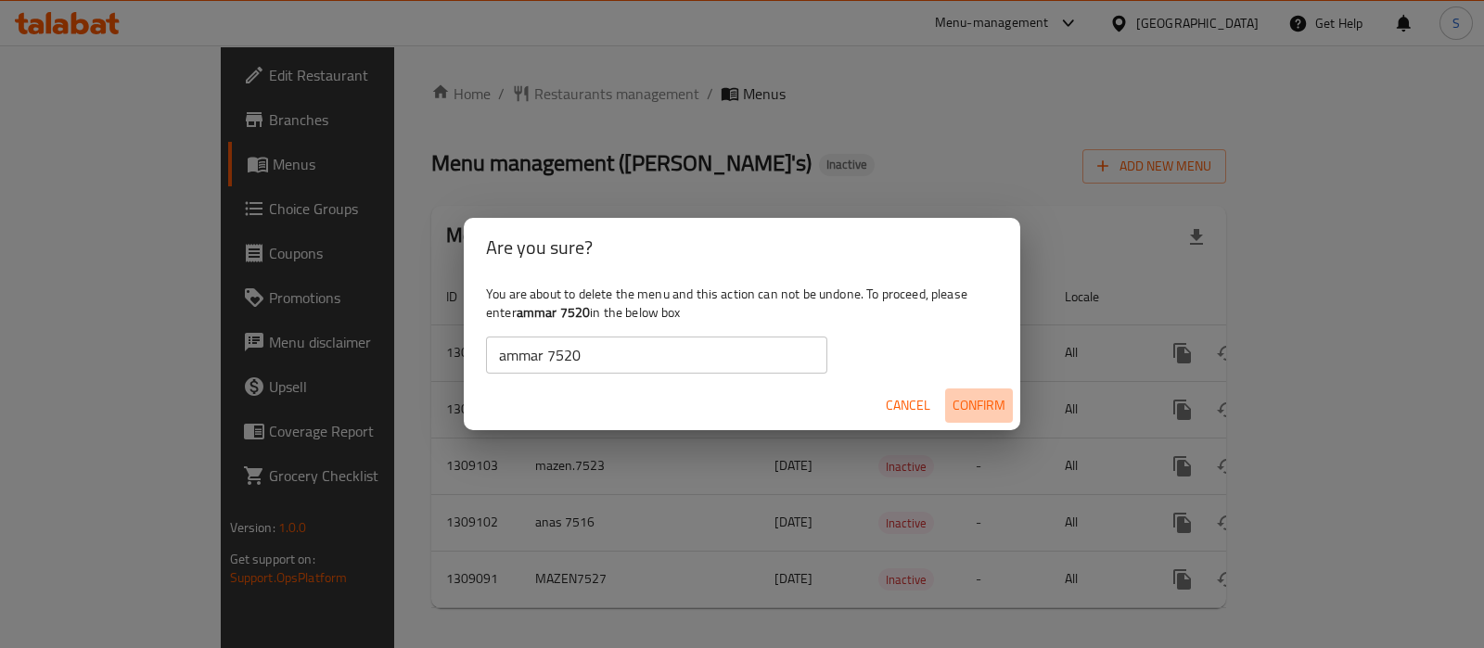
click at [975, 397] on span "Confirm" at bounding box center [979, 405] width 53 height 23
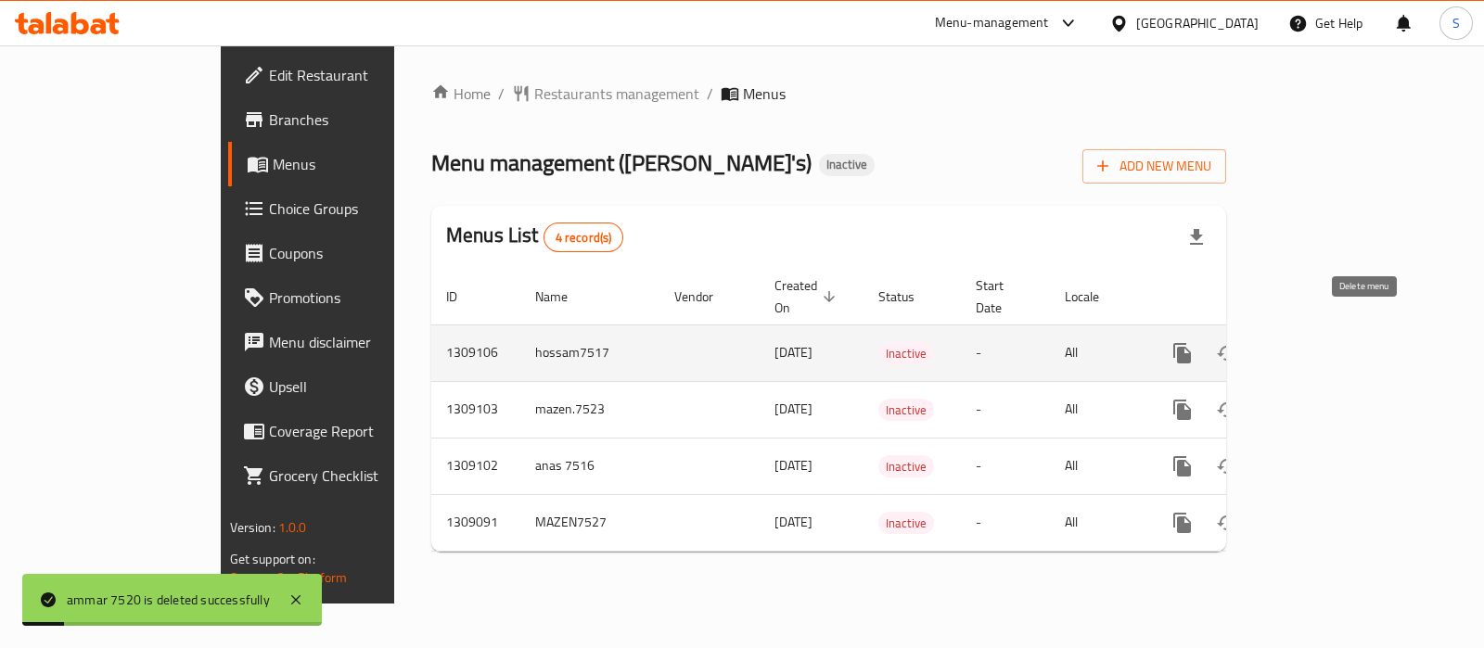
click at [1283, 342] on icon "enhanced table" at bounding box center [1272, 353] width 22 height 22
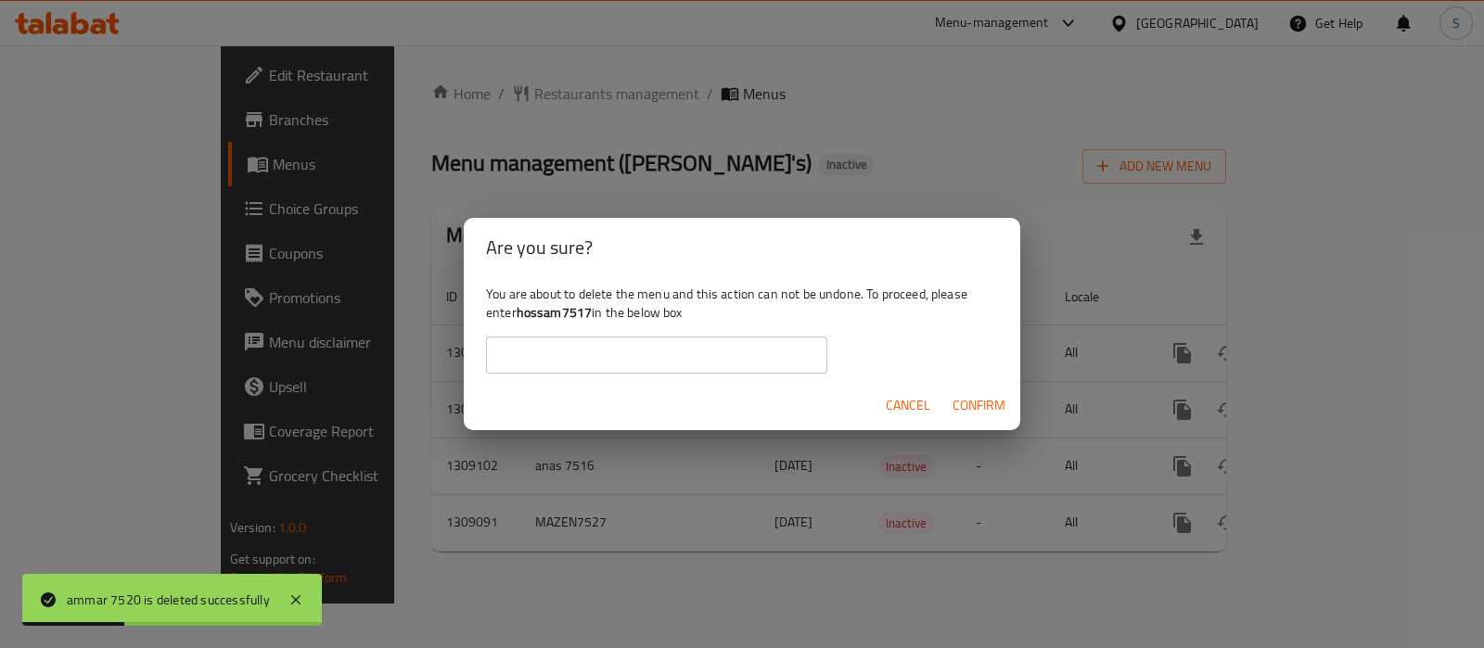
click at [553, 313] on b "hossam7517" at bounding box center [555, 313] width 76 height 24
copy div "hossam7517"
click at [528, 370] on input "text" at bounding box center [656, 355] width 341 height 37
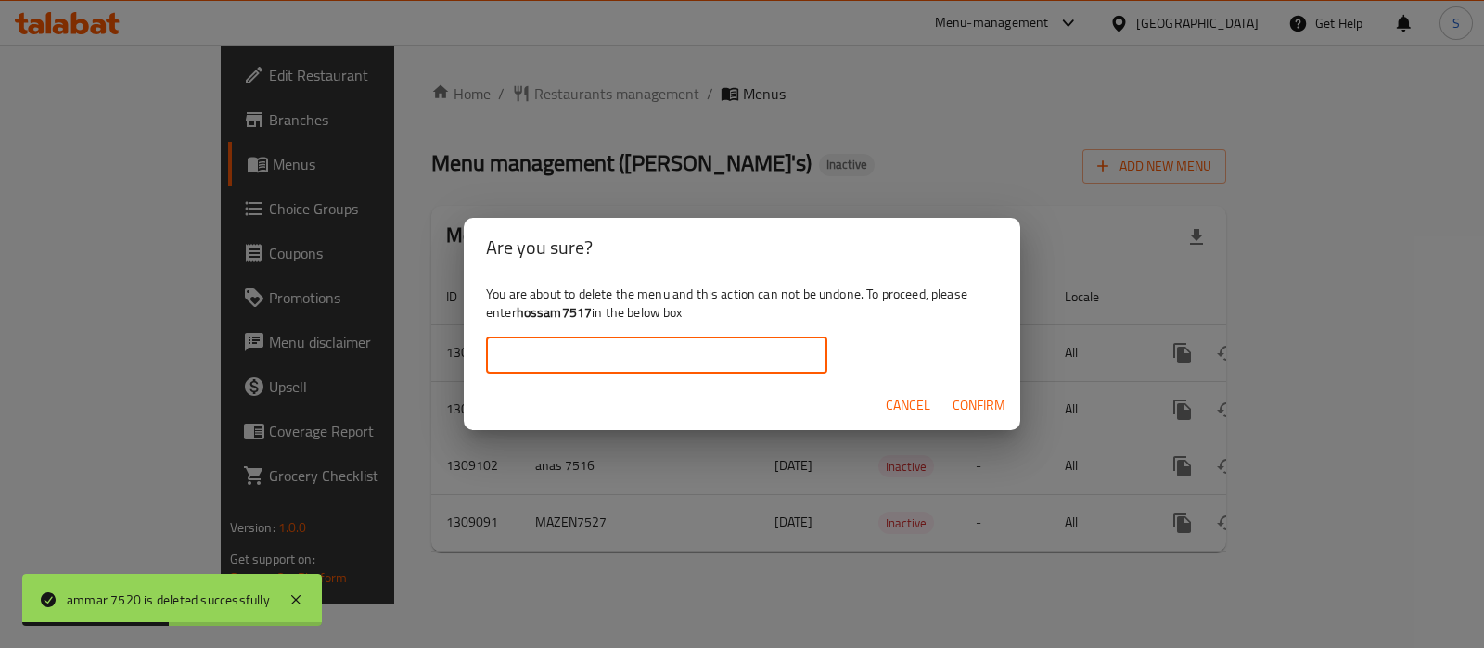
paste input "hossam7517"
click at [957, 394] on span "Confirm" at bounding box center [979, 405] width 53 height 23
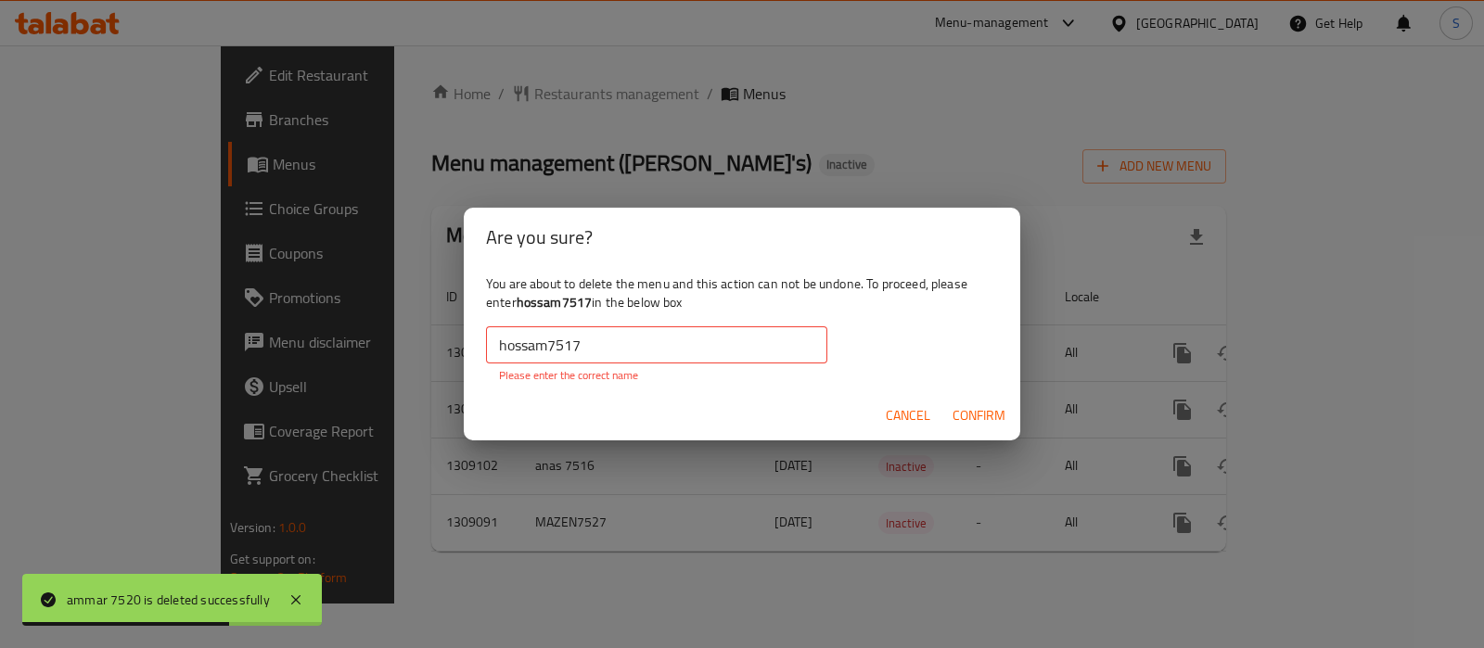
click at [677, 346] on input "hossam7517" at bounding box center [656, 345] width 341 height 37
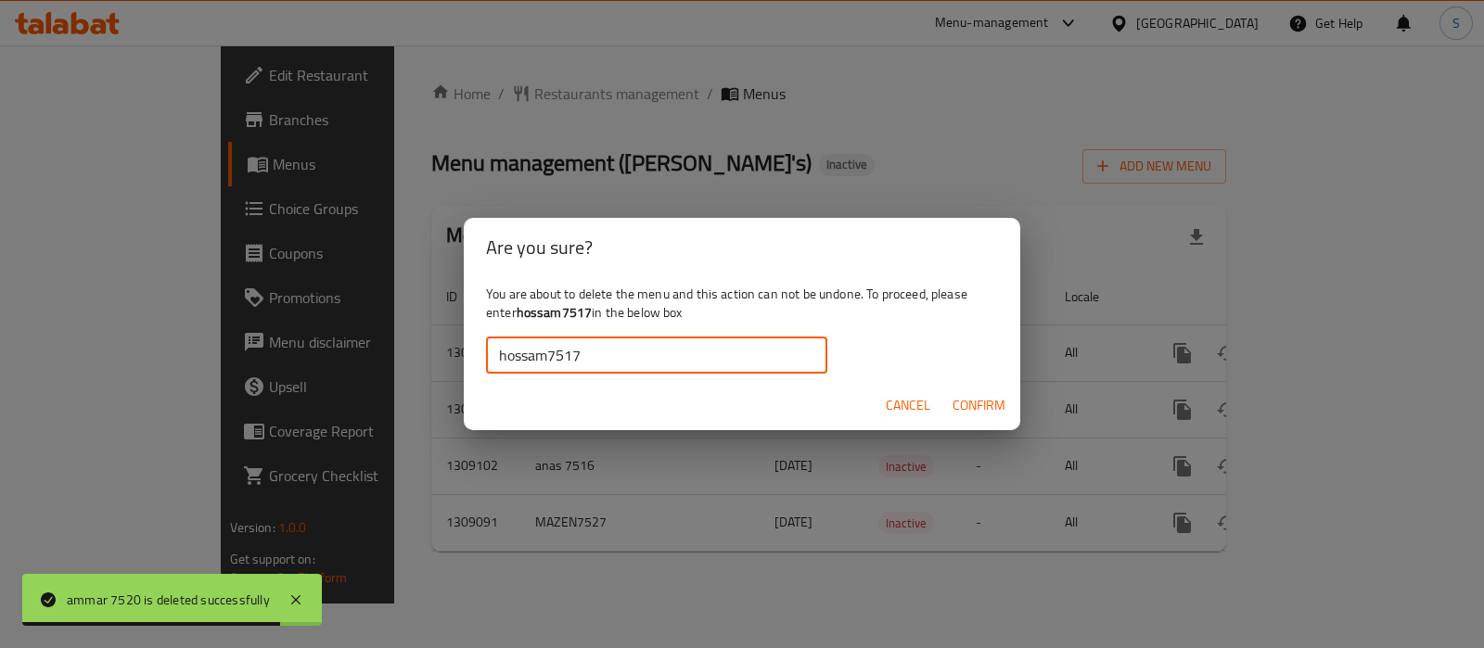
type input "hossam7517"
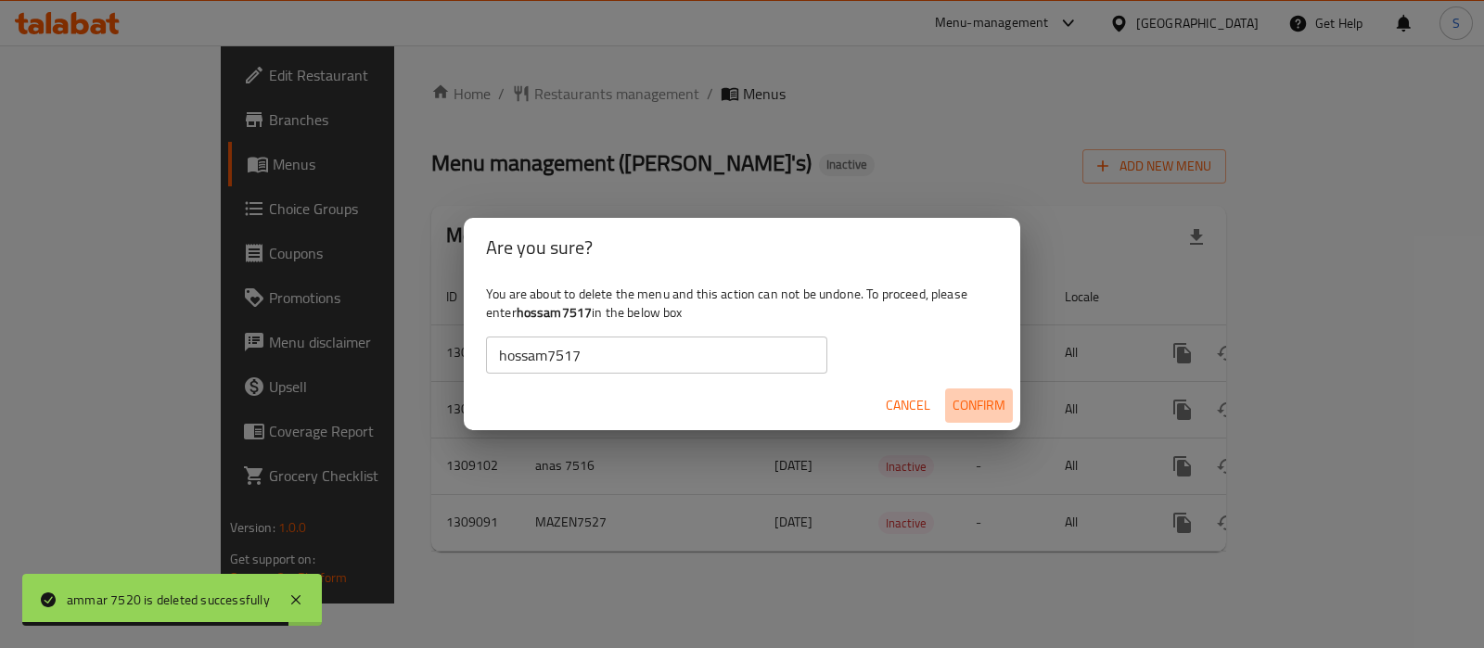
click at [998, 400] on span "Confirm" at bounding box center [979, 405] width 53 height 23
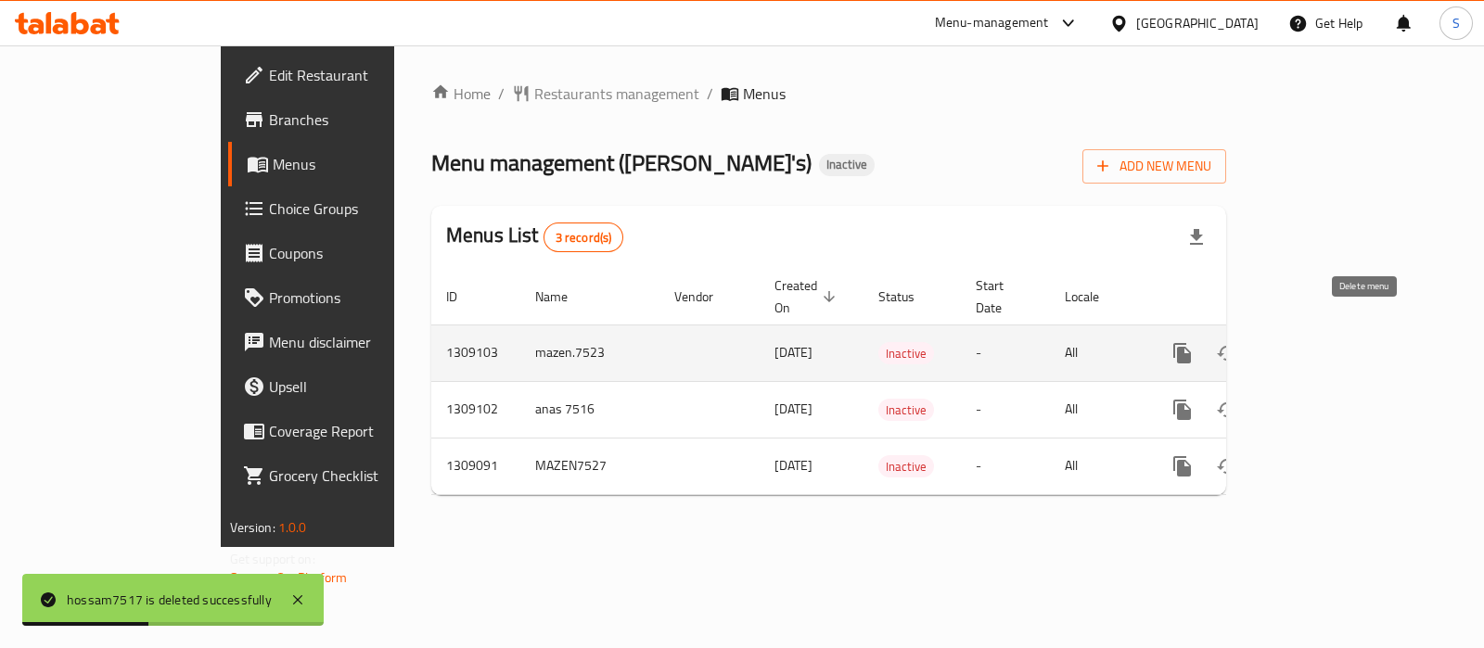
click at [1294, 331] on button "enhanced table" at bounding box center [1272, 353] width 45 height 45
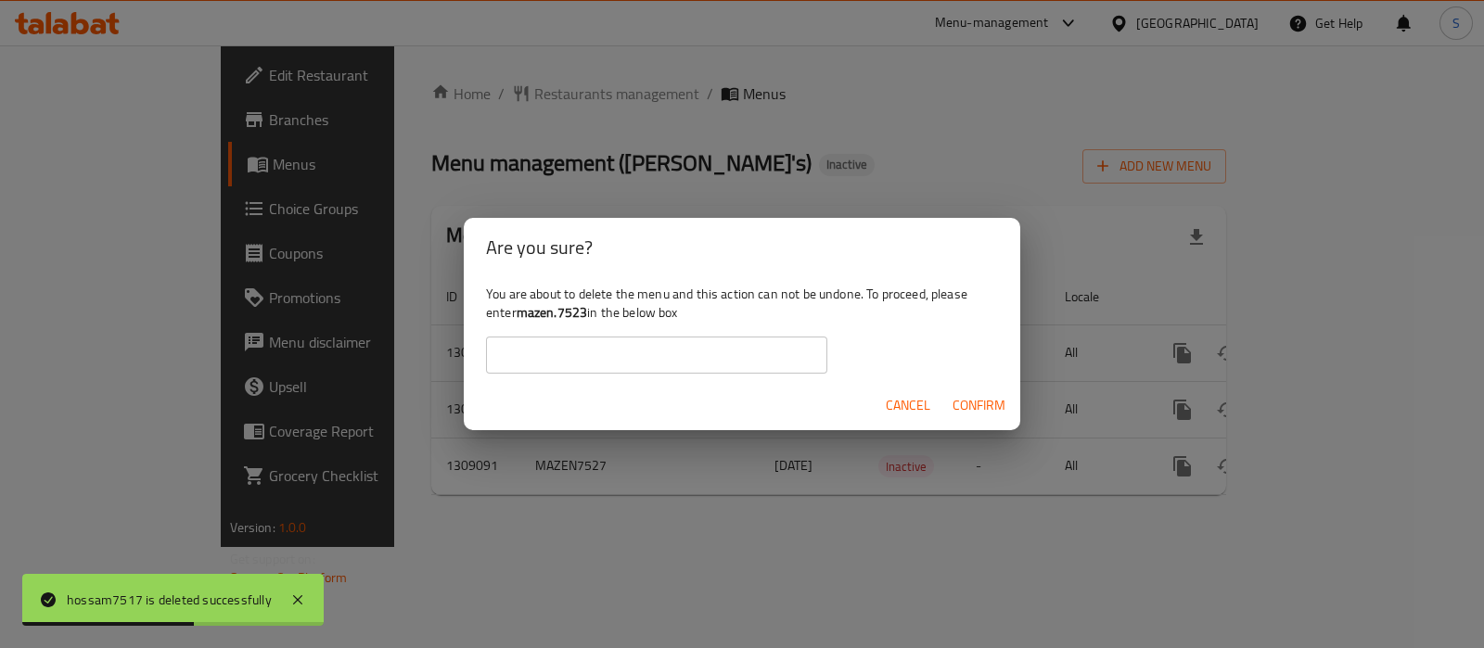
click at [536, 321] on b "mazen.7523" at bounding box center [552, 313] width 71 height 24
click at [580, 317] on b "mazen.7523" at bounding box center [552, 313] width 71 height 24
drag, startPoint x: 589, startPoint y: 313, endPoint x: 520, endPoint y: 312, distance: 69.6
click at [520, 312] on div "You are about to delete the menu and this action can not be undone. To proceed,…" at bounding box center [742, 329] width 557 height 104
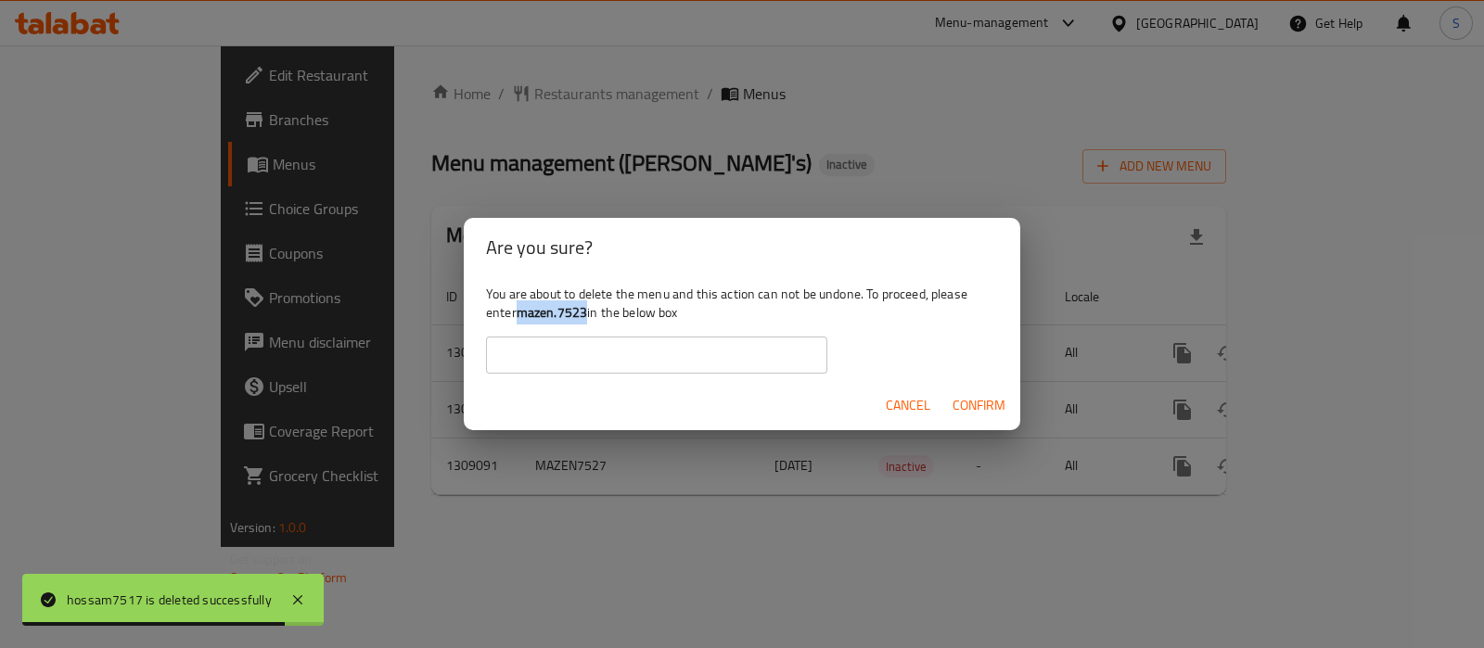
copy b "mazen.7523"
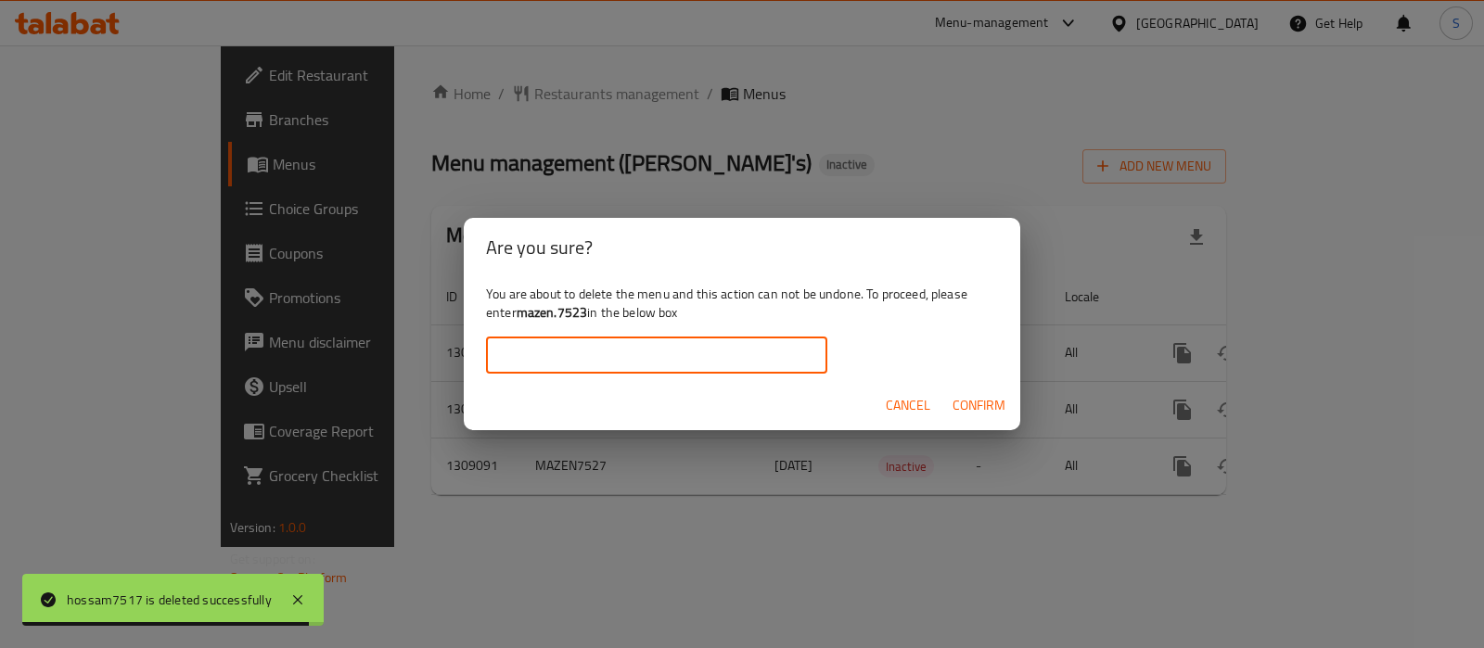
click at [533, 360] on input "text" at bounding box center [656, 355] width 341 height 37
paste input "mazen.7523"
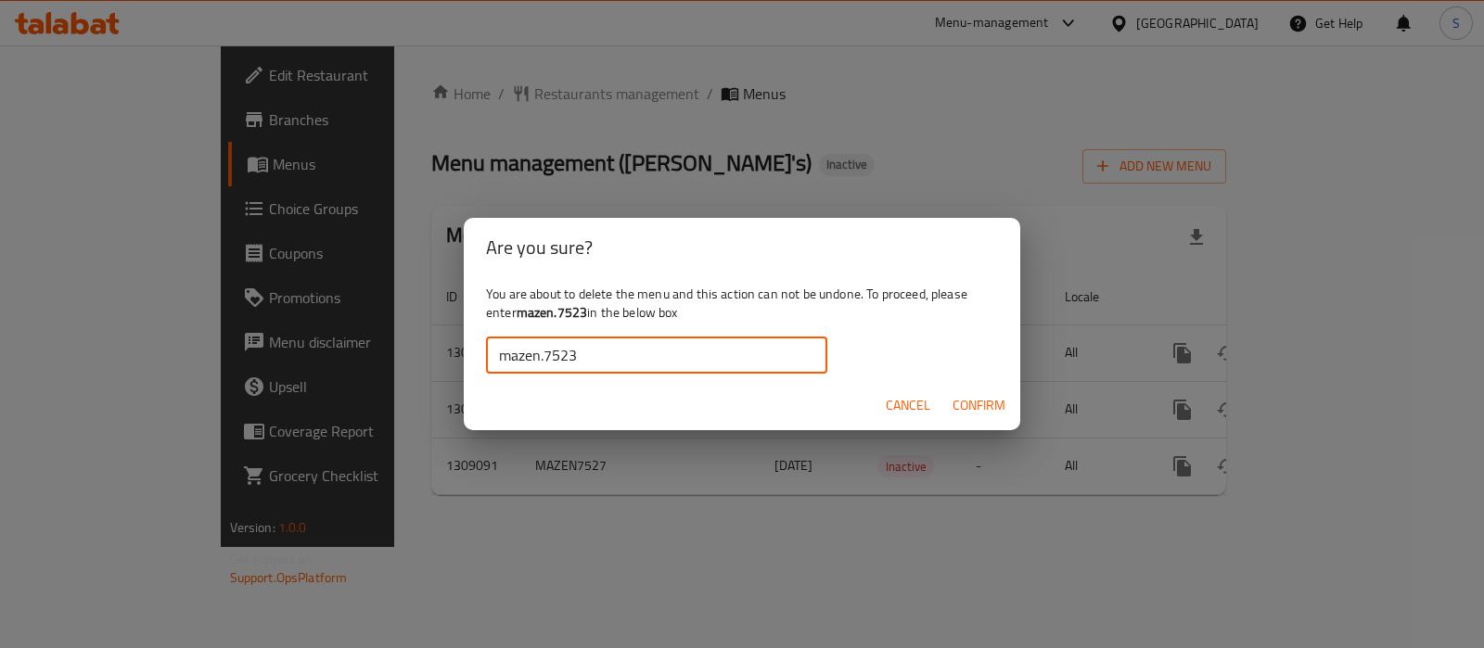
type input "mazen.7523"
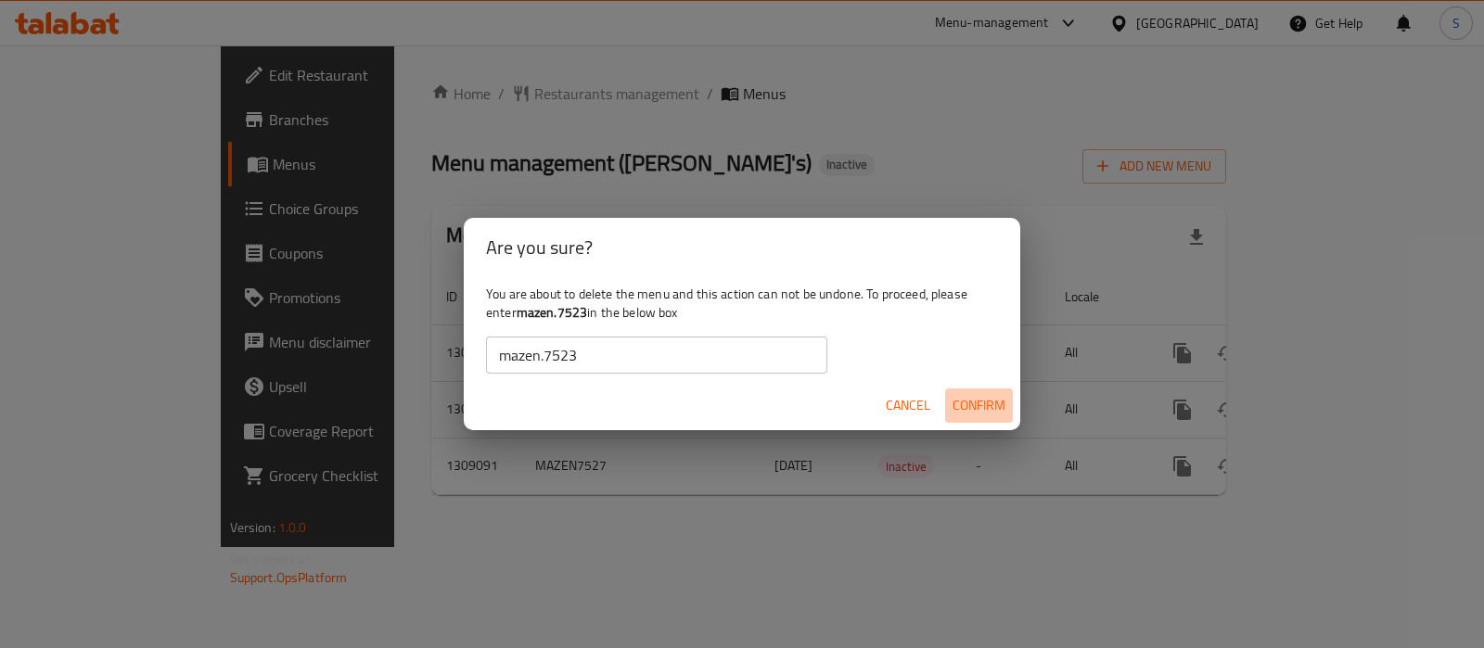
click at [960, 394] on span "Confirm" at bounding box center [979, 405] width 53 height 23
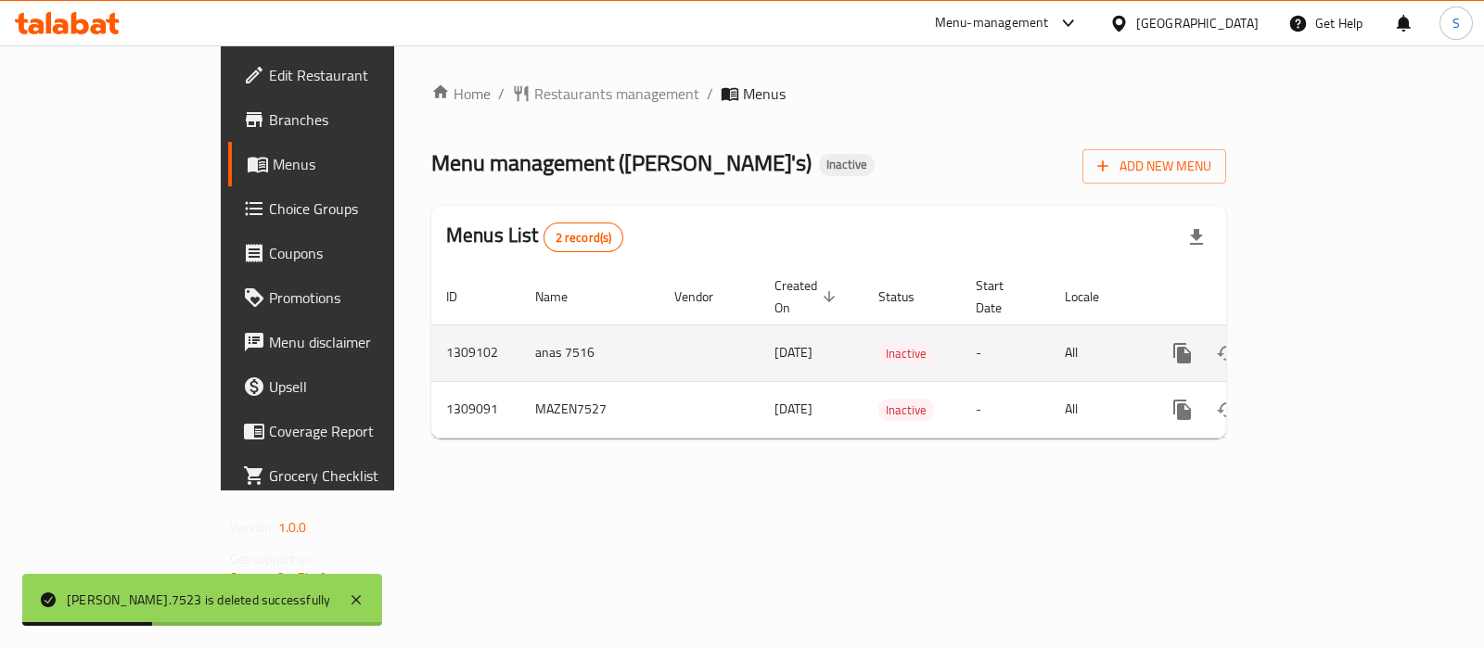
click at [520, 337] on td "anas 7516" at bounding box center [589, 353] width 139 height 57
copy td "anas 7516"
click at [1283, 342] on icon "enhanced table" at bounding box center [1272, 353] width 22 height 22
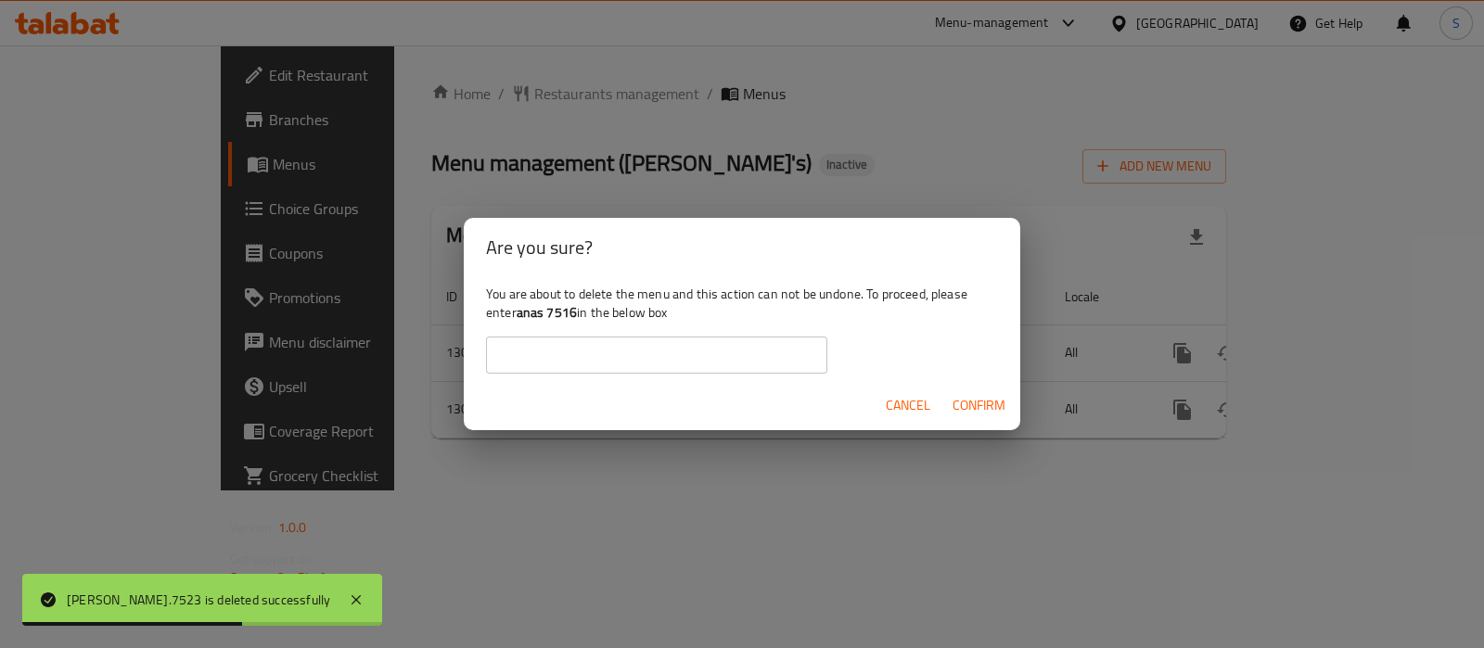
click at [700, 373] on input "text" at bounding box center [656, 355] width 341 height 37
paste input "anas 7516"
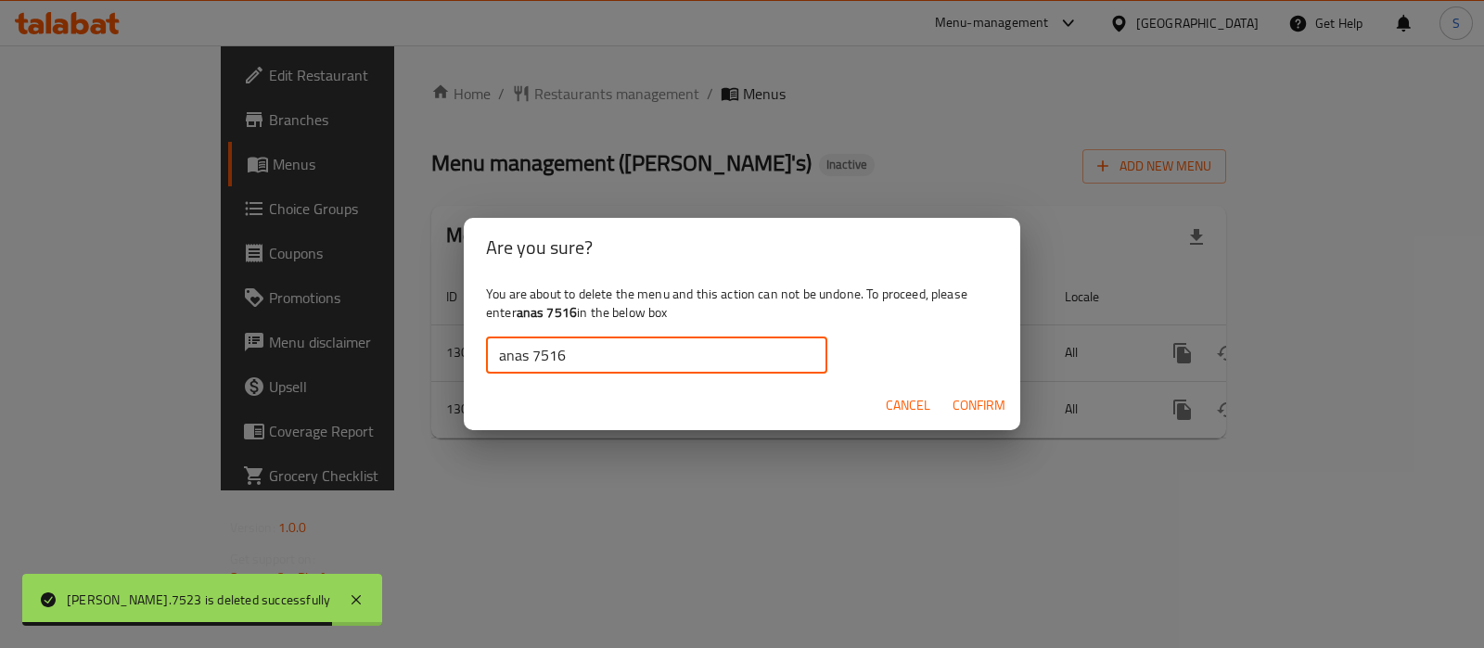
type input "anas 7516"
click at [961, 398] on span "Confirm" at bounding box center [979, 405] width 53 height 23
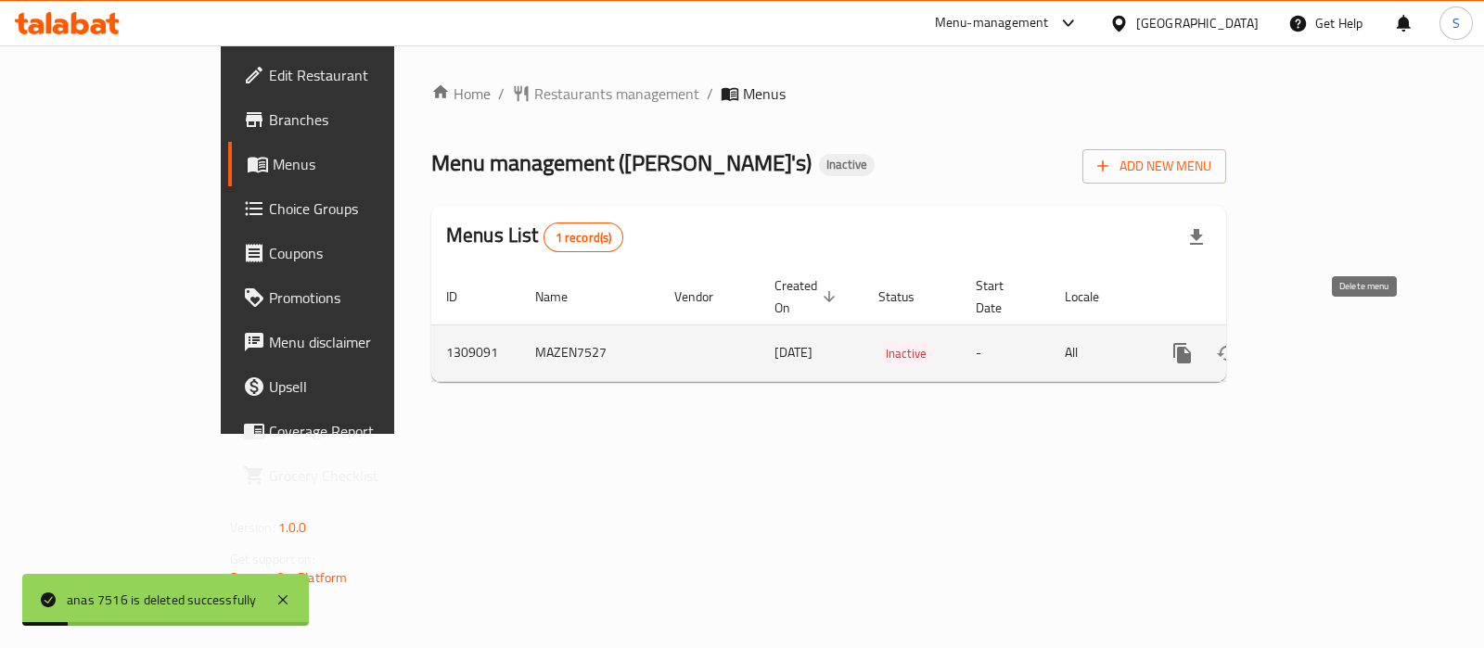
click at [1283, 342] on icon "enhanced table" at bounding box center [1272, 353] width 22 height 22
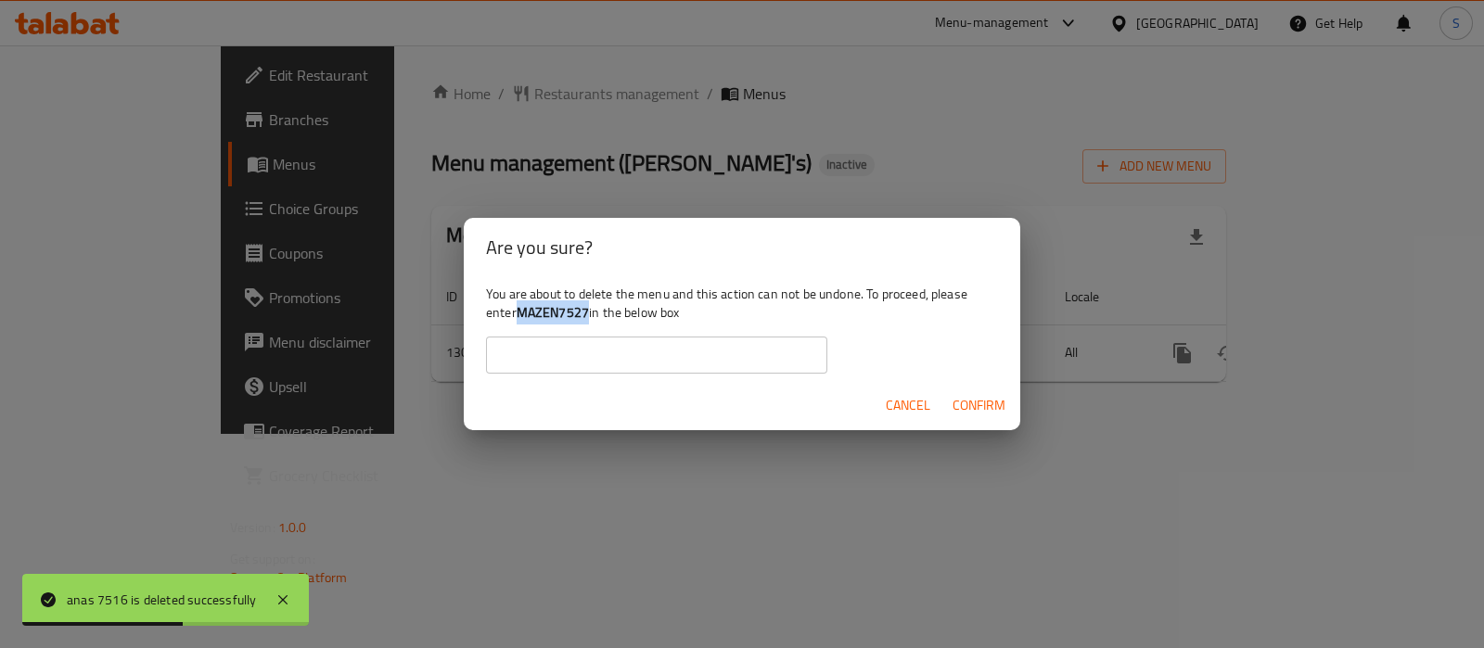
drag, startPoint x: 592, startPoint y: 310, endPoint x: 521, endPoint y: 315, distance: 70.7
click at [521, 315] on div "You are about to delete the menu and this action can not be undone. To proceed,…" at bounding box center [742, 329] width 557 height 104
copy b "MAZEN7527"
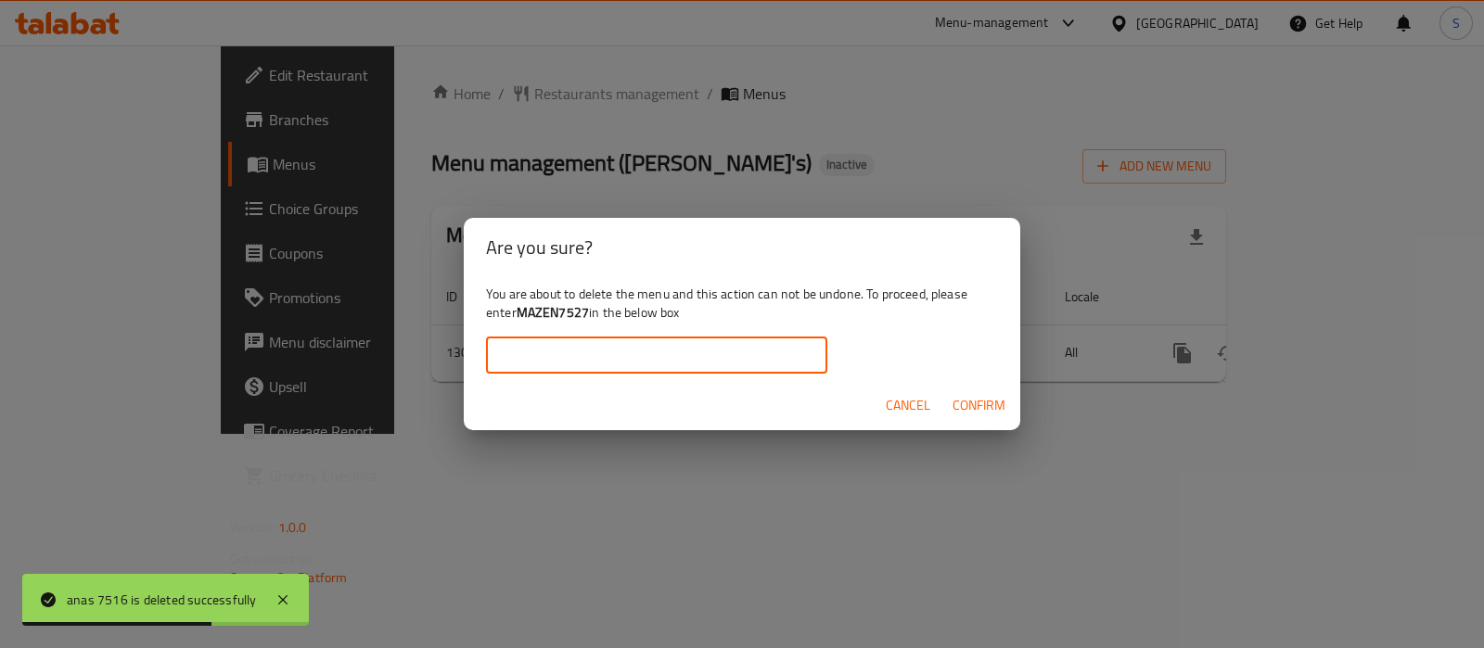
click at [524, 370] on input "text" at bounding box center [656, 355] width 341 height 37
paste input "MAZEN7527"
type input "MAZEN7527"
click at [964, 407] on span "Confirm" at bounding box center [979, 405] width 53 height 23
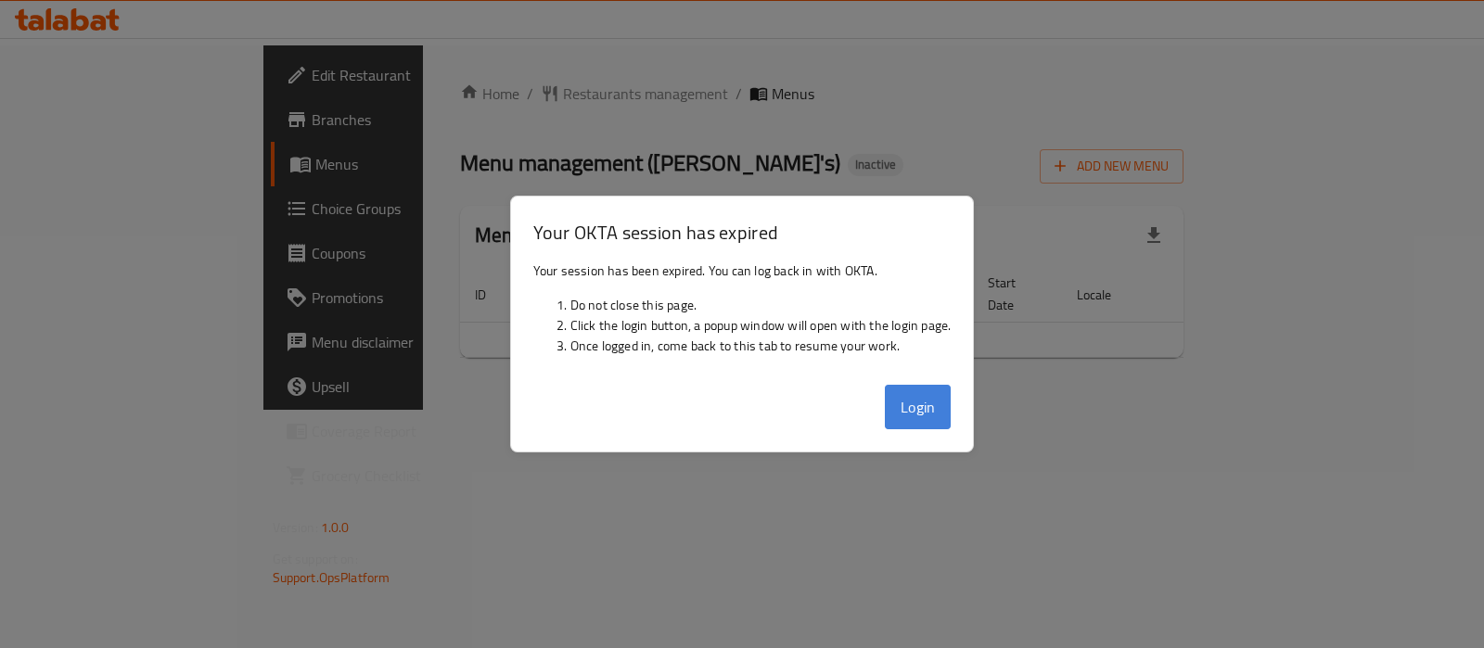
click at [904, 410] on button "Login" at bounding box center [918, 407] width 67 height 45
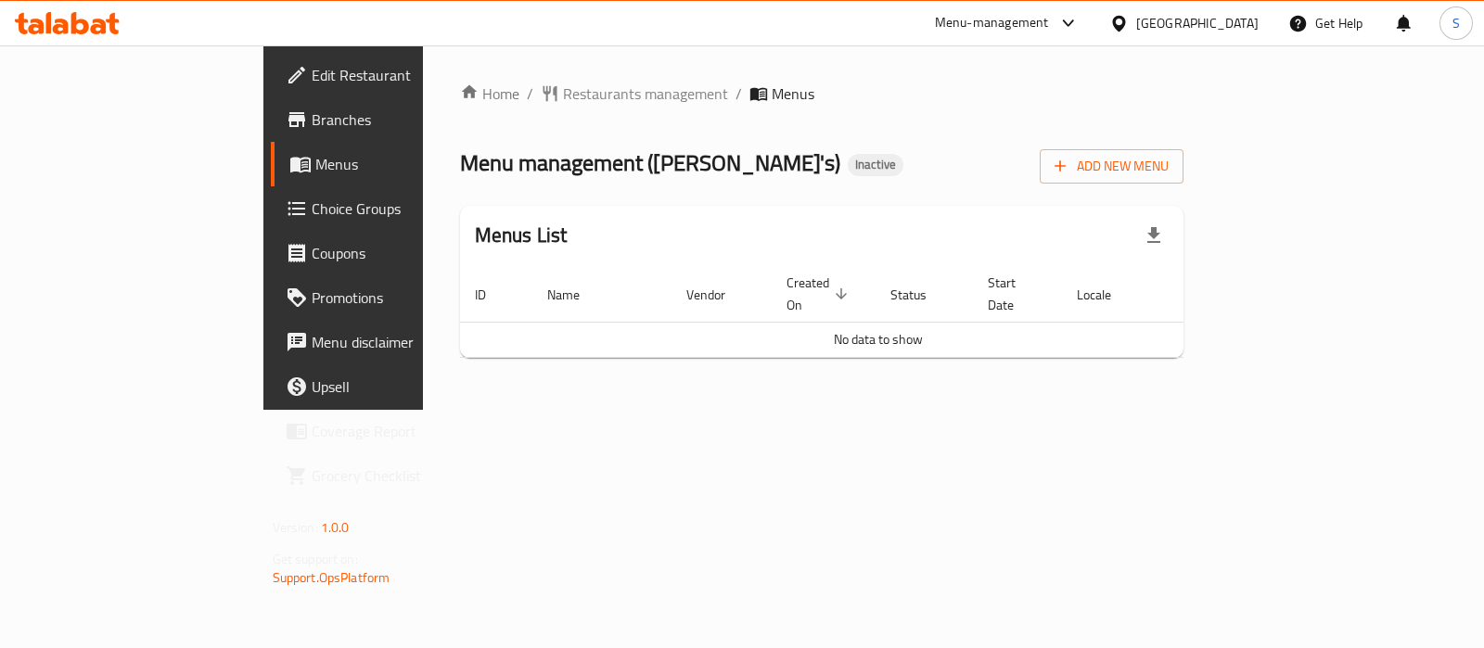
click at [312, 121] on span "Branches" at bounding box center [404, 120] width 185 height 22
